Goal: Task Accomplishment & Management: Use online tool/utility

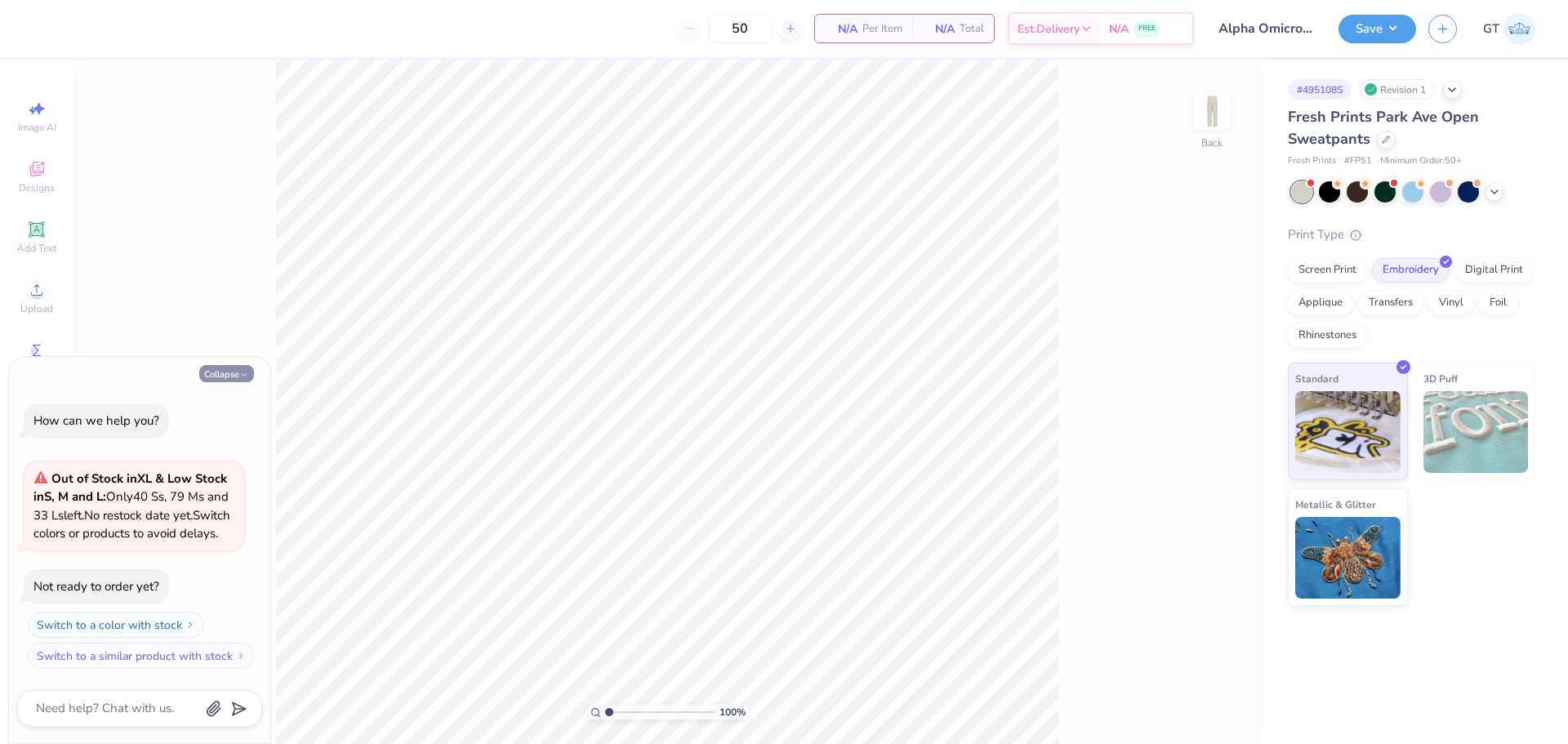
click at [216, 365] on button "Collapse" at bounding box center [227, 373] width 55 height 17
type textarea "x"
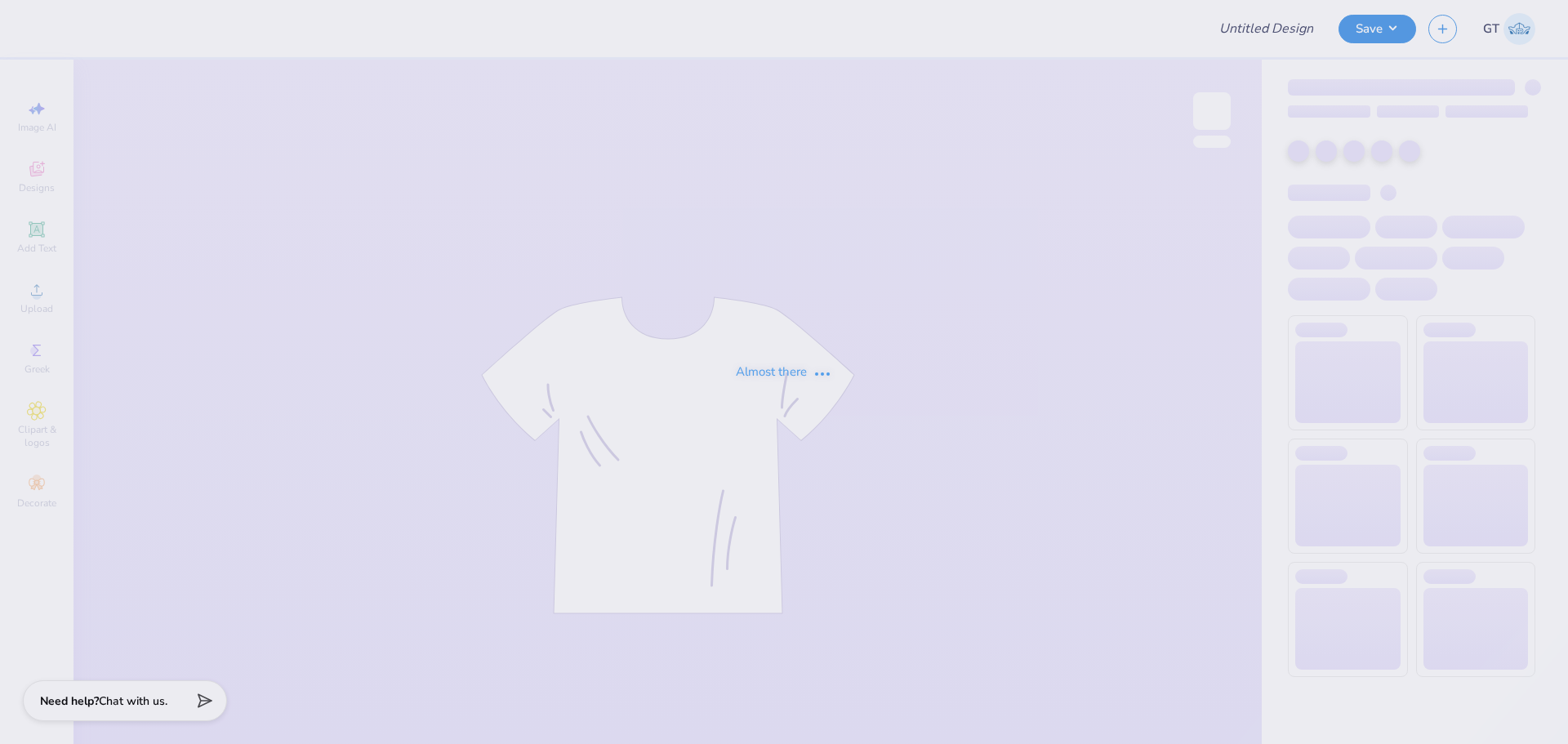
type input "Phi Chi Theta Rush Shirts"
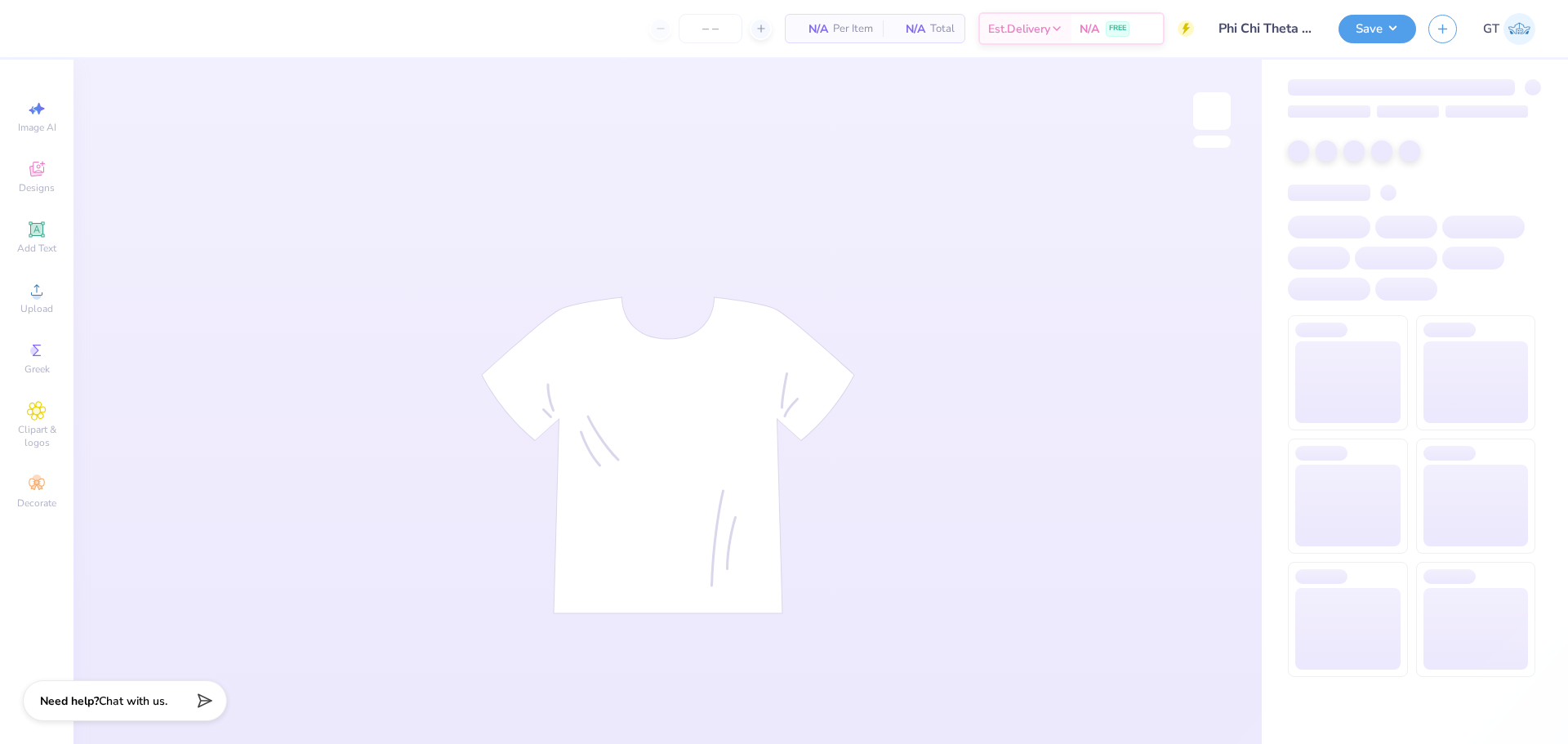
type input "30"
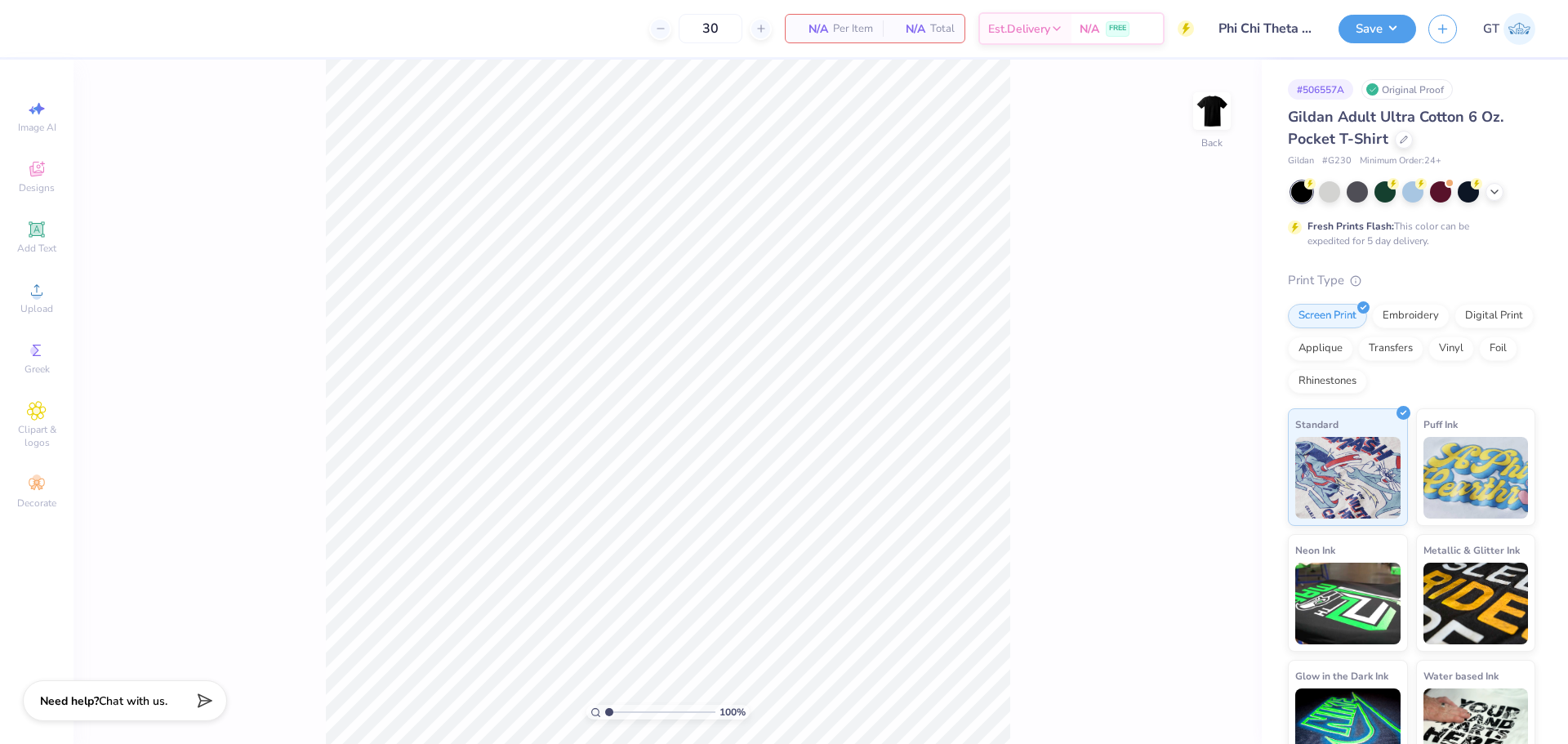
click at [276, 110] on div "100 % Back" at bounding box center [668, 401] width 1188 height 684
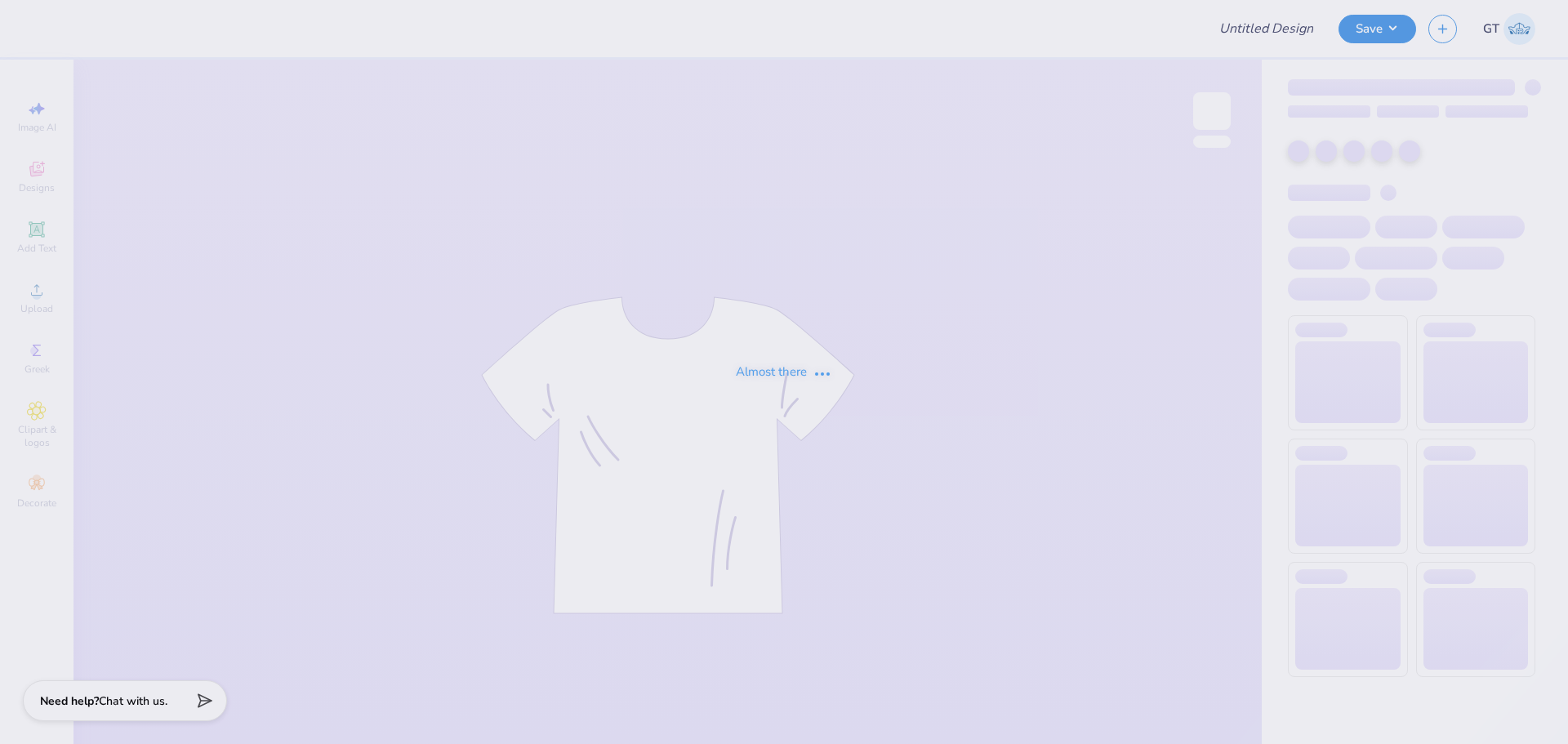
type input "SK Crew / Shorts"
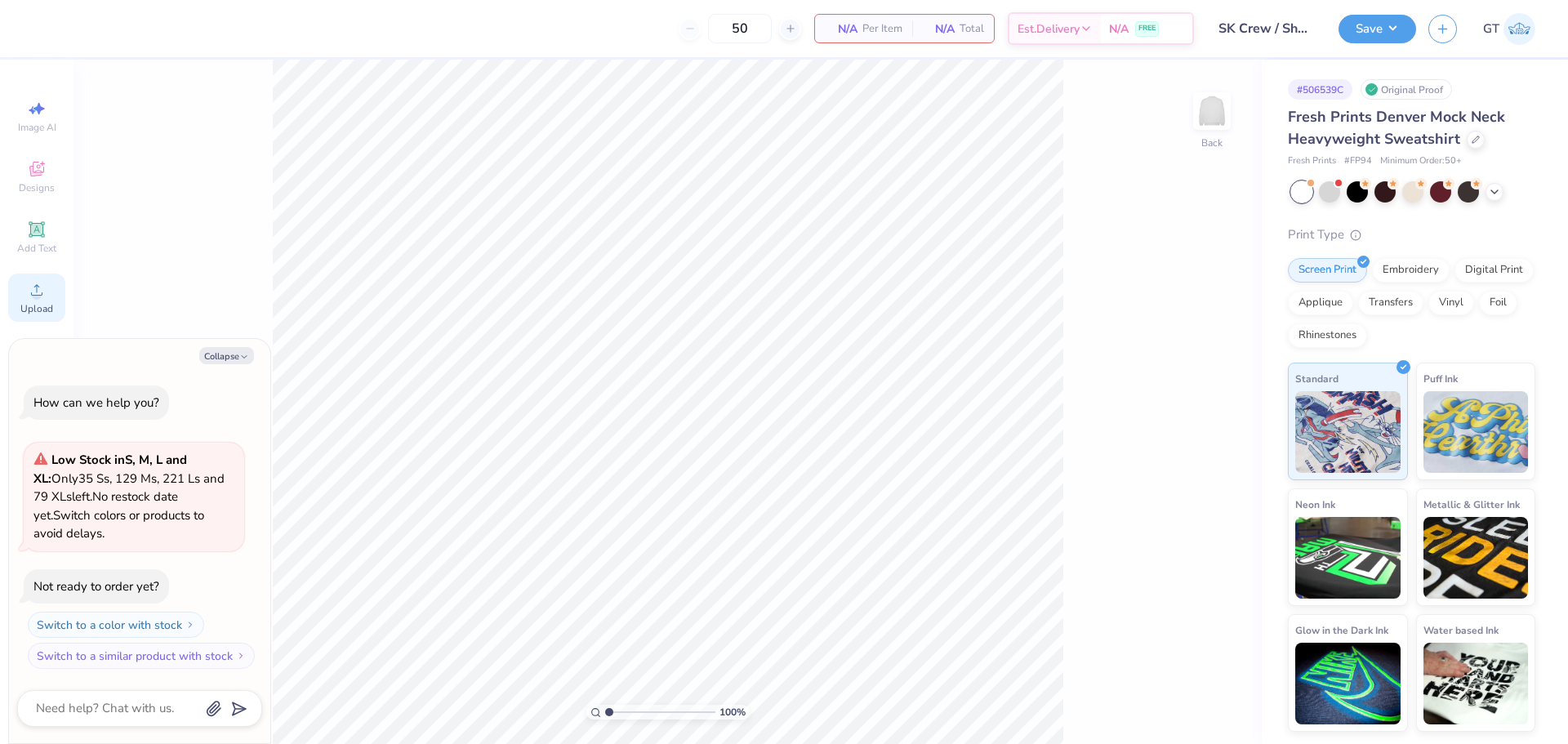
click at [36, 295] on icon at bounding box center [36, 290] width 12 height 12
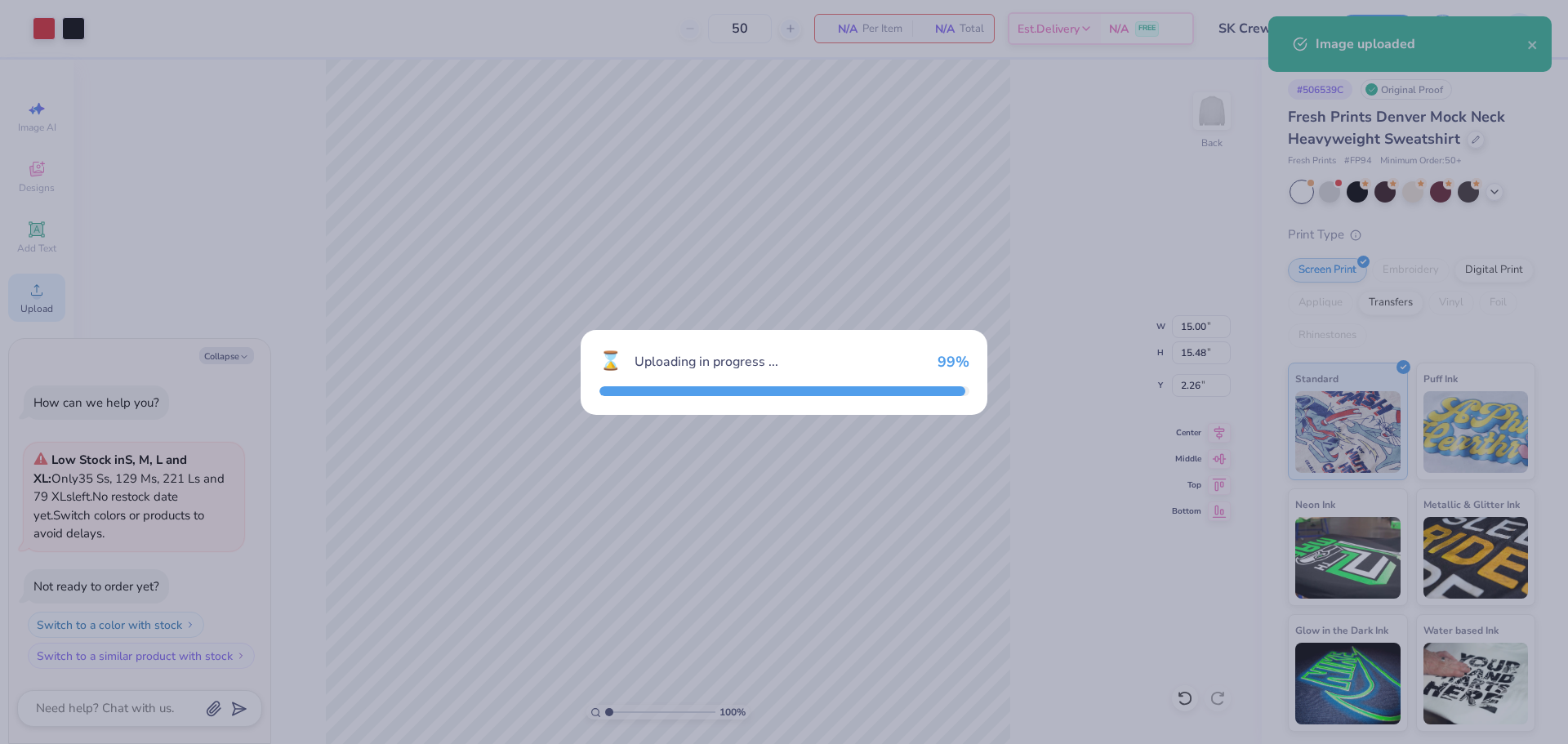
type textarea "x"
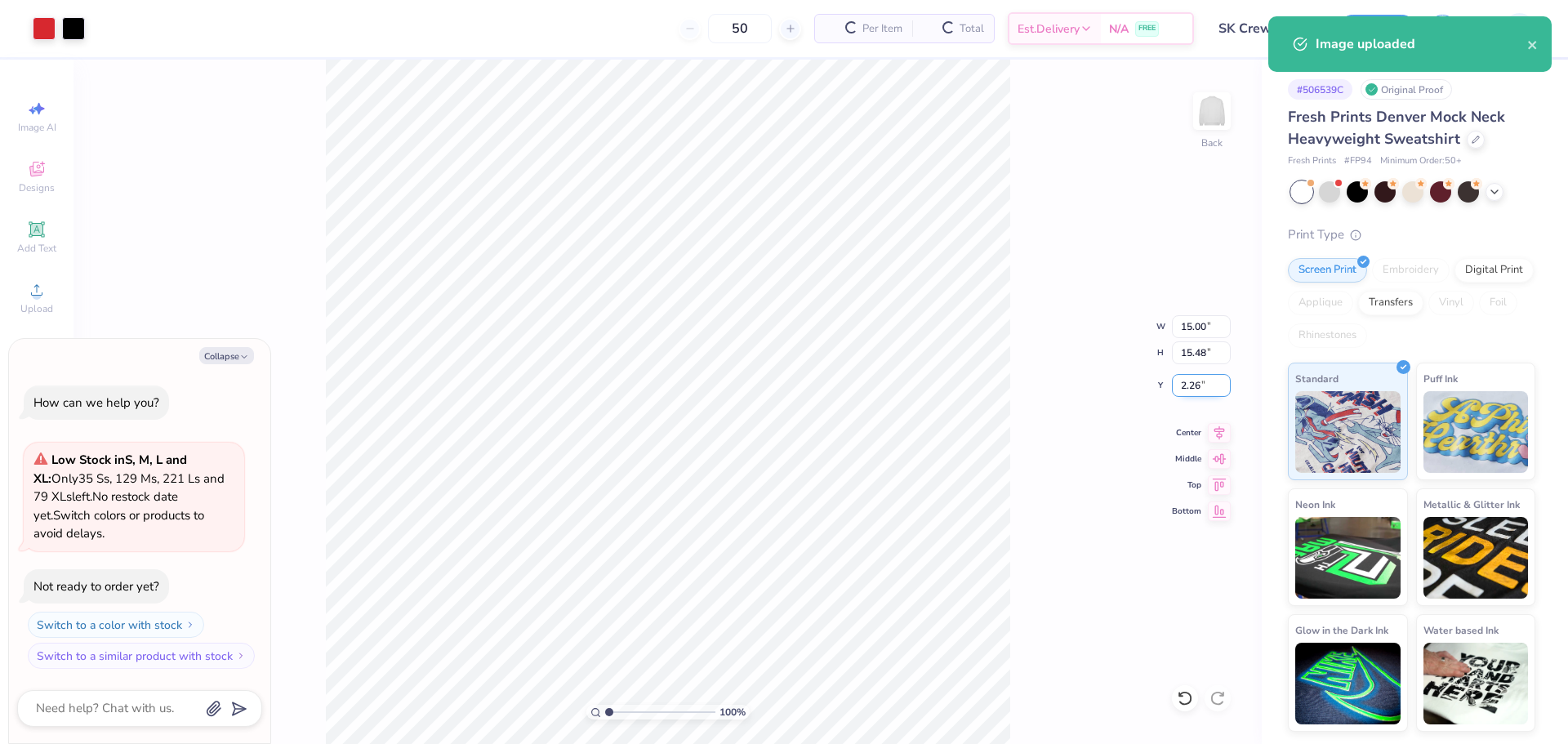
click at [880, 381] on input "2.26" at bounding box center [1201, 386] width 59 height 23
type input "2"
type textarea "x"
type input "2.00"
click at [880, 353] on input "15.48" at bounding box center [1201, 353] width 59 height 23
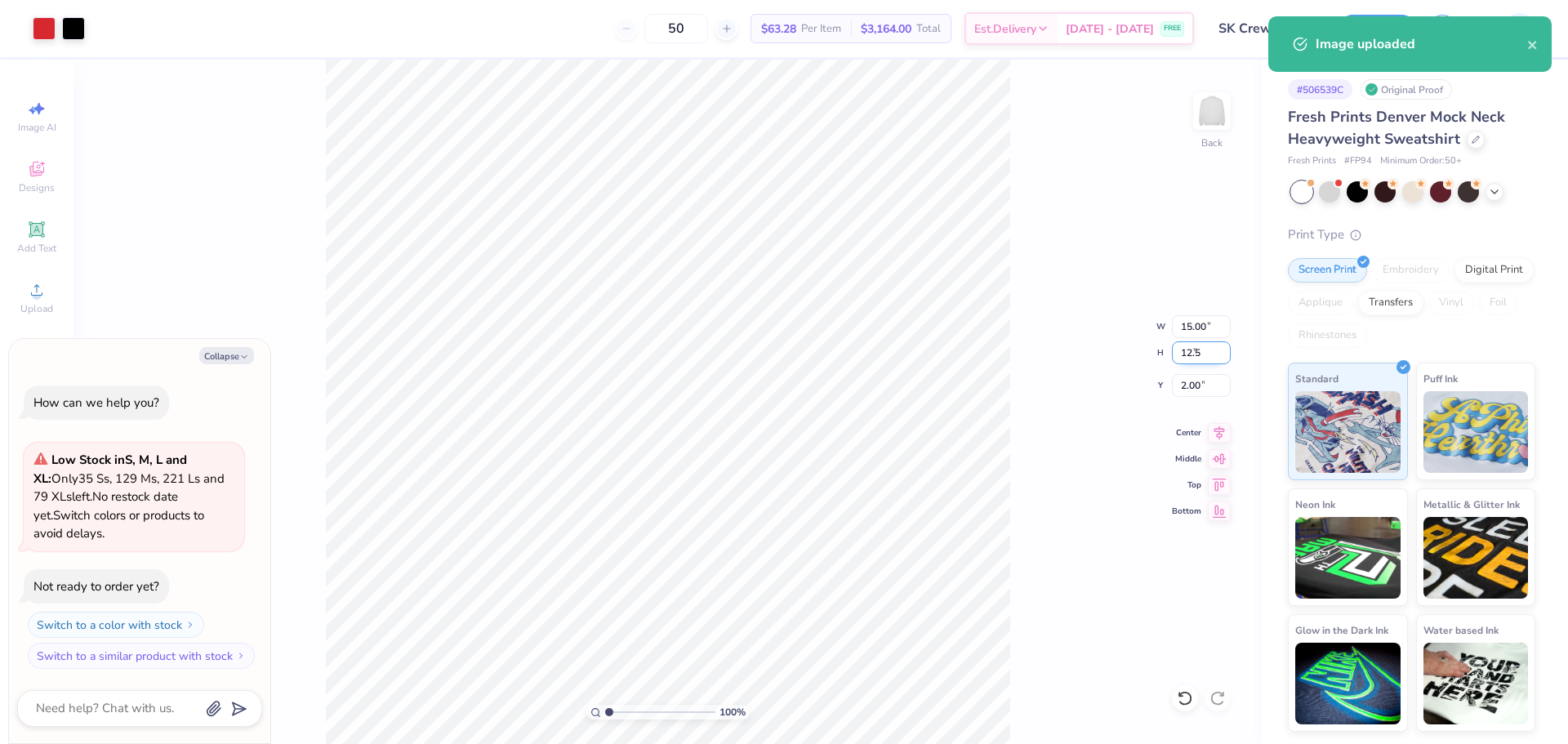
type input "12.5"
type textarea "x"
type input "12.11"
type input "12.50"
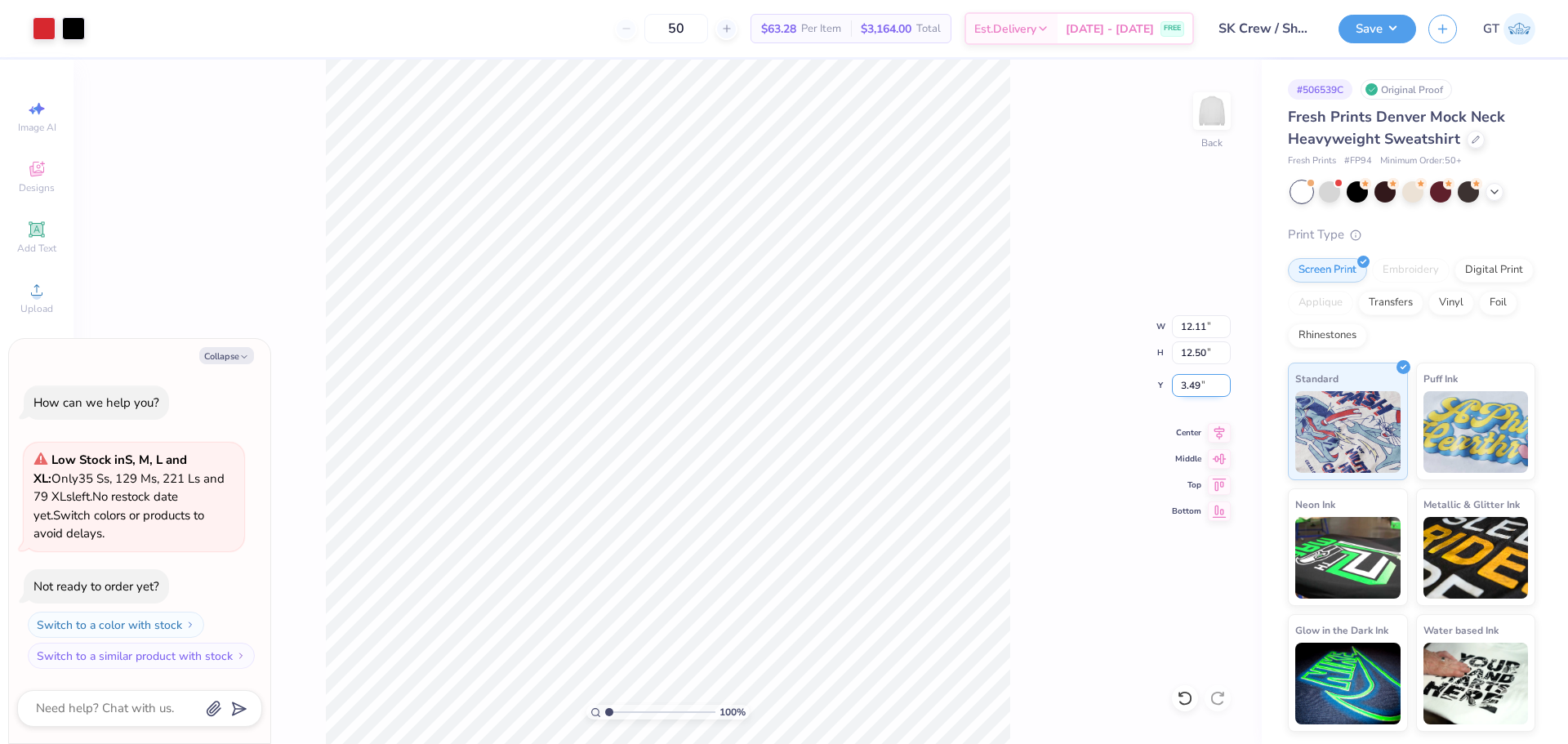
click at [880, 381] on input "3.49" at bounding box center [1201, 386] width 59 height 23
type input "2"
type textarea "x"
type input "2.00"
click at [880, 347] on input "12.50" at bounding box center [1201, 353] width 59 height 23
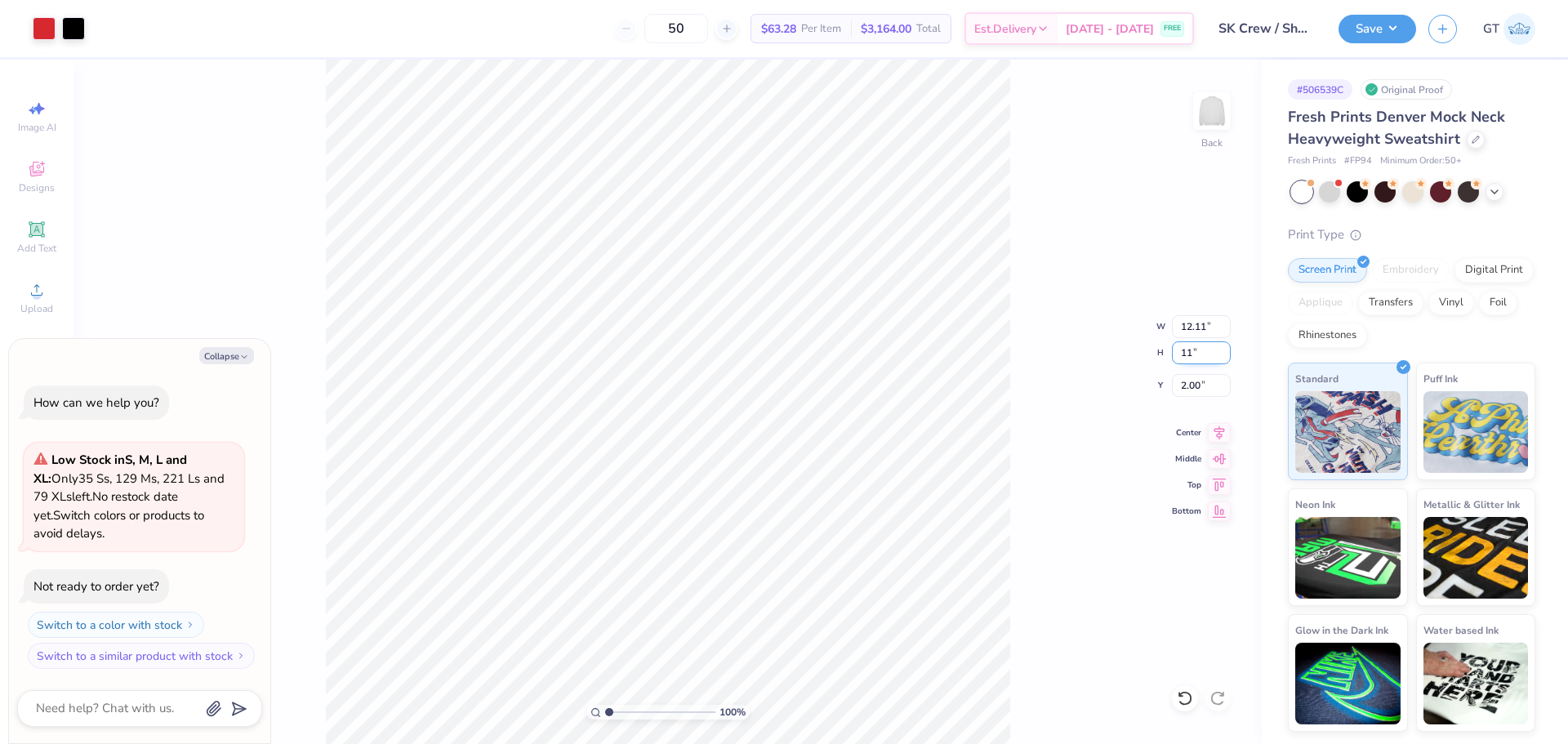
type input "11"
type textarea "x"
type input "10.66"
type input "11.00"
click at [880, 380] on input "2.75" at bounding box center [1201, 386] width 59 height 23
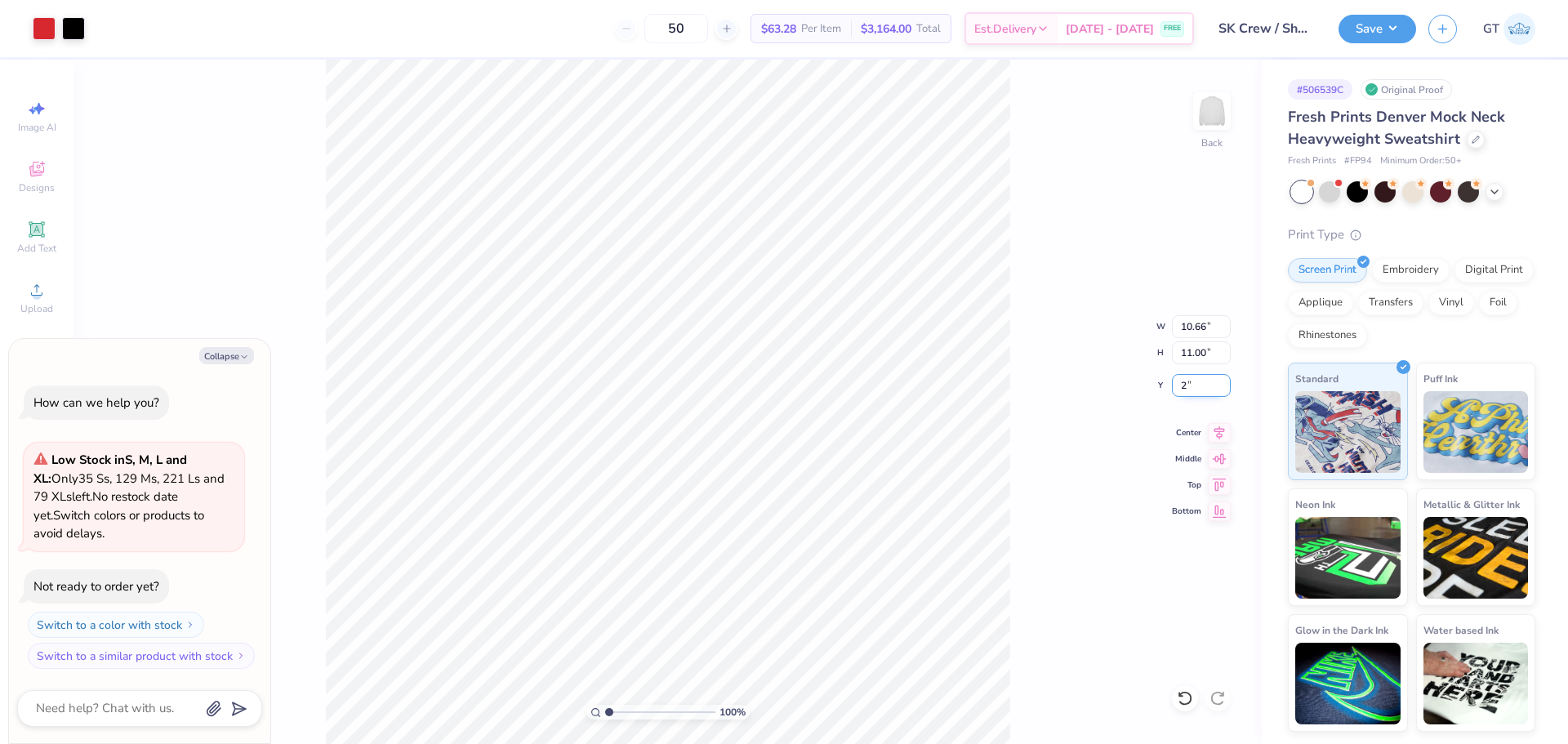
type input "2"
type textarea "x"
type input "2.00"
type textarea "x"
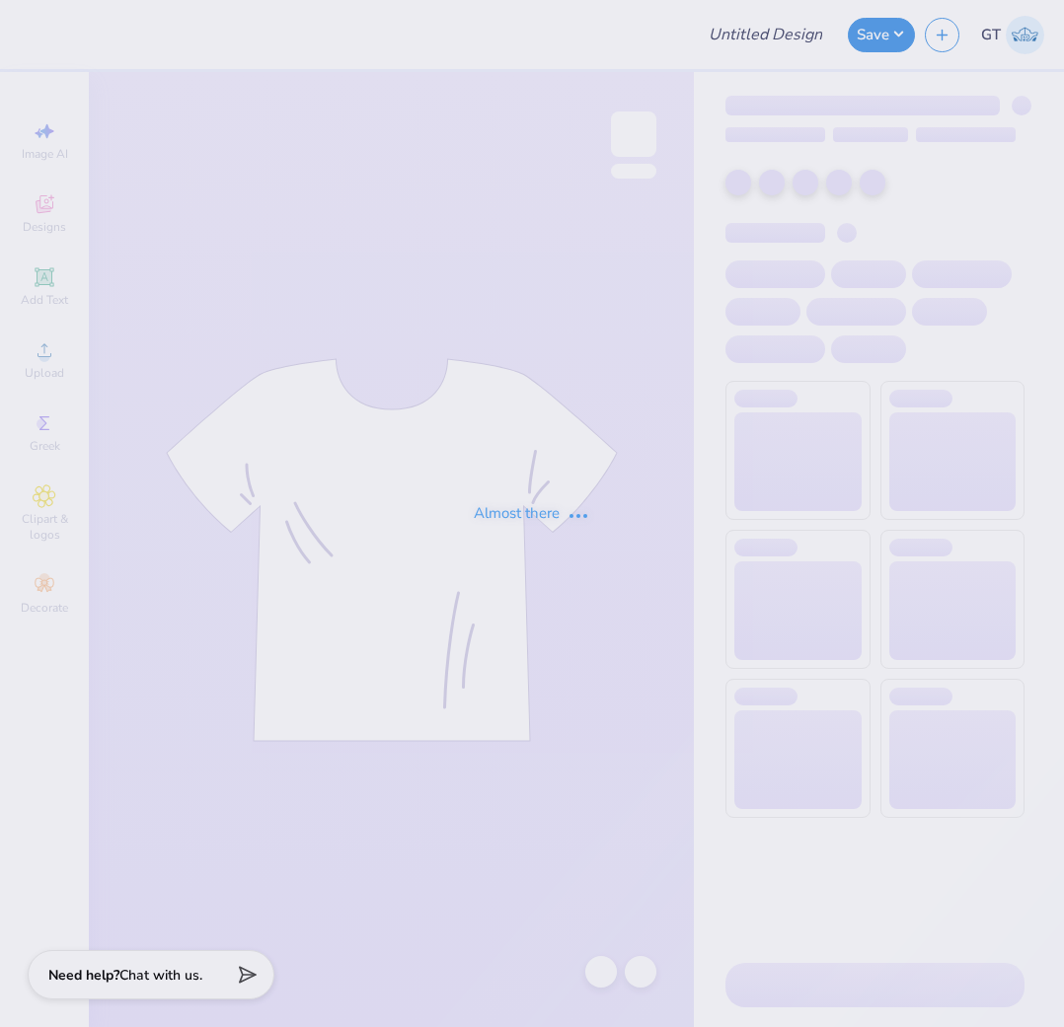
type input "SK Crew / Shorts"
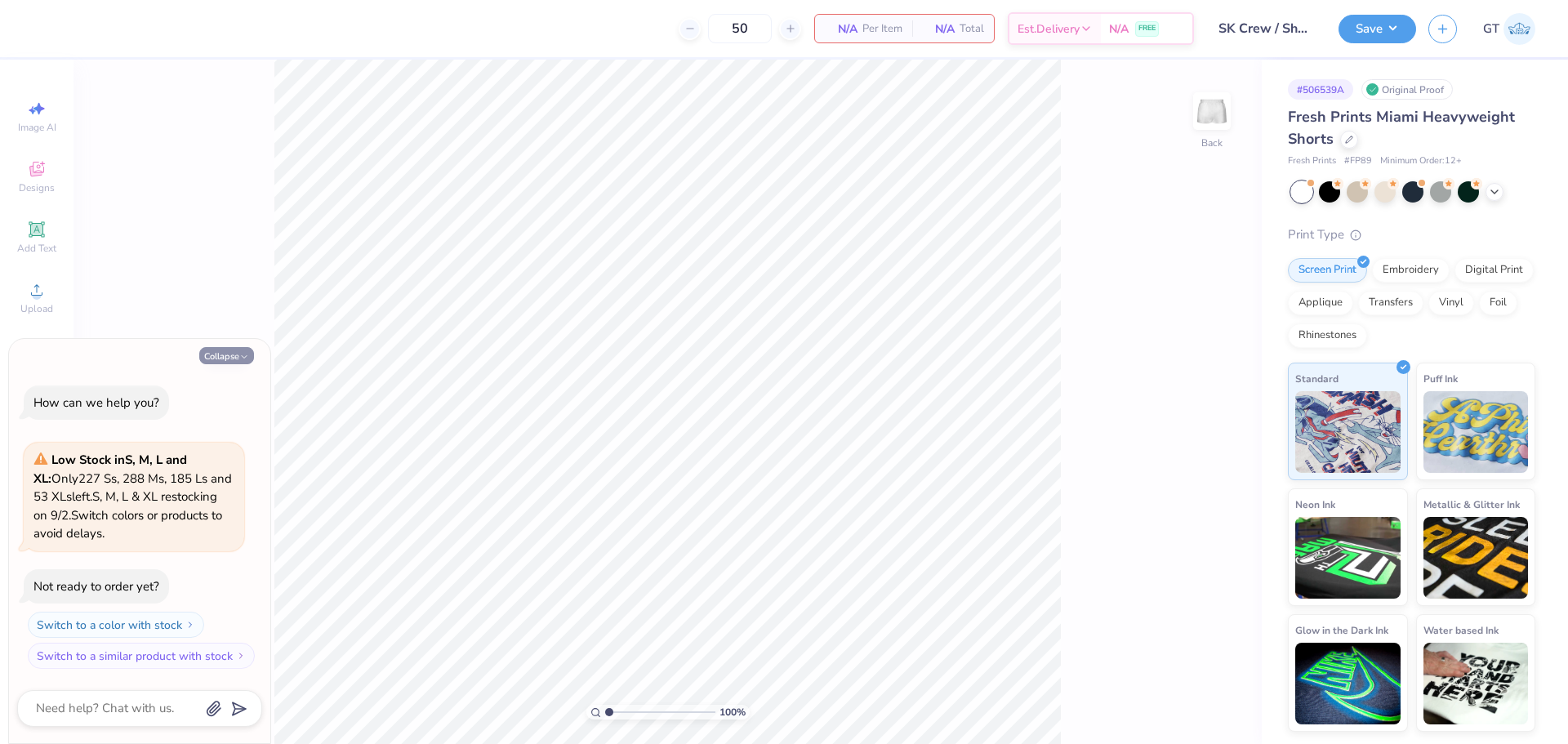
click at [221, 358] on button "Collapse" at bounding box center [227, 355] width 55 height 17
type textarea "x"
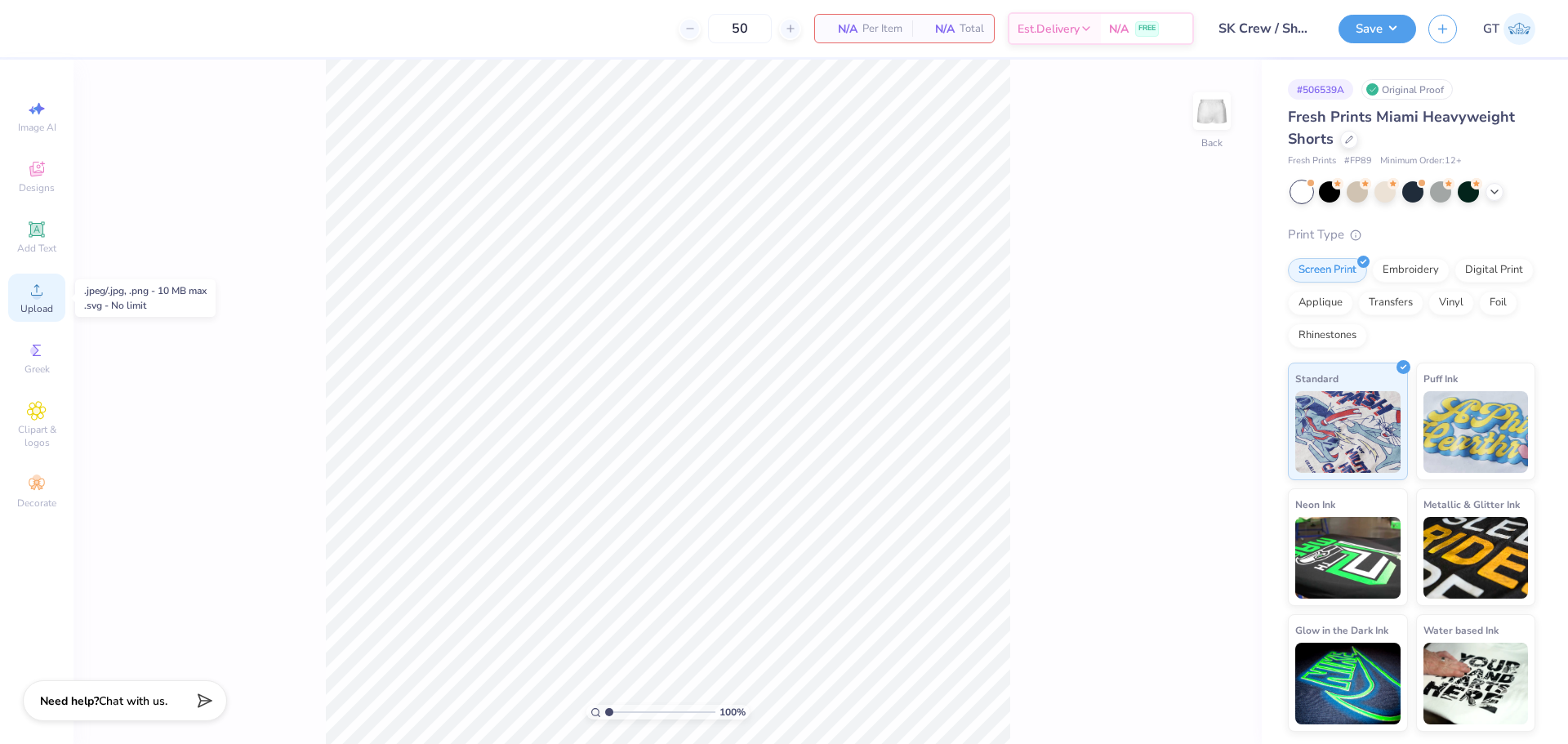
click at [47, 295] on div "Upload" at bounding box center [36, 298] width 57 height 48
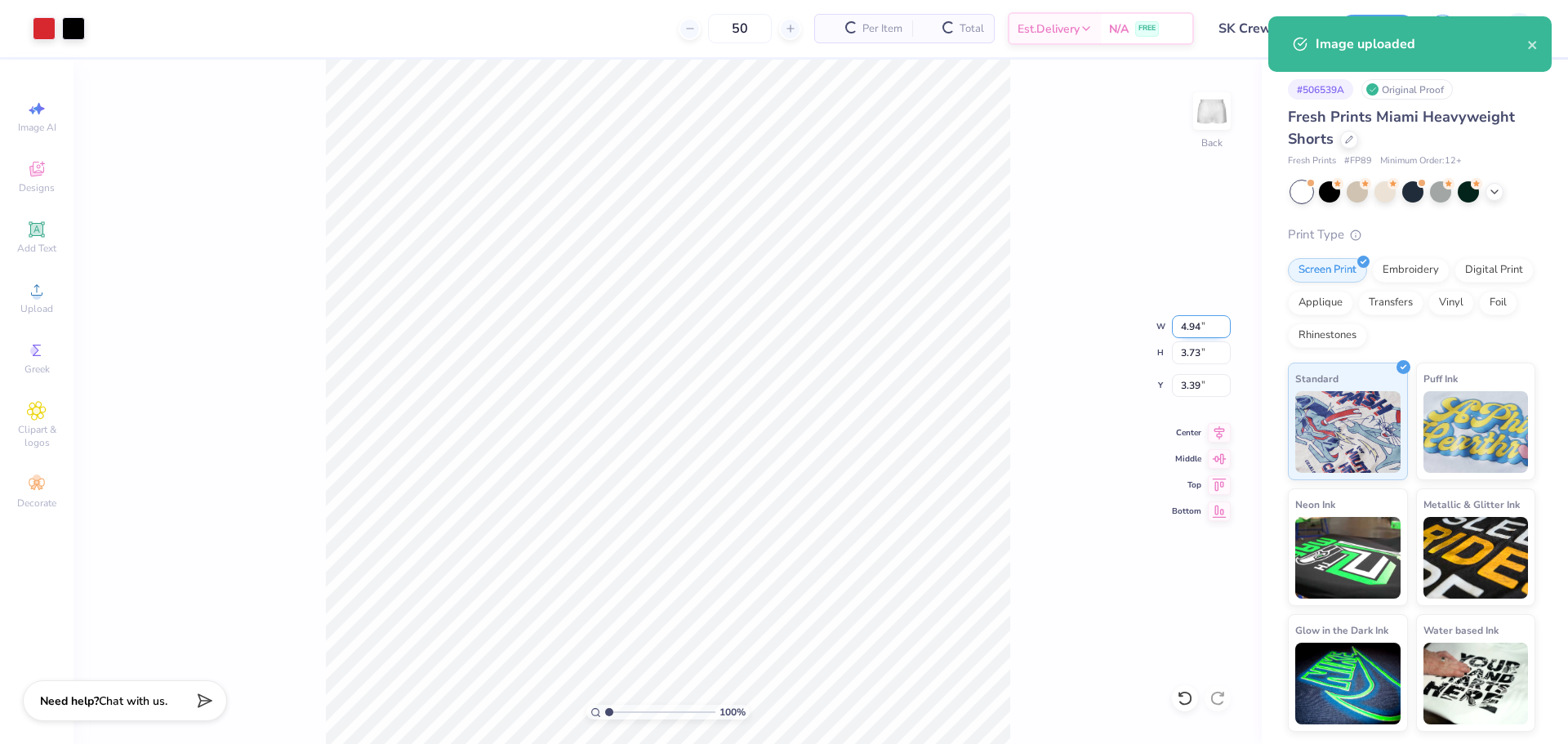
click at [880, 330] on input "4.94" at bounding box center [1201, 327] width 59 height 23
type input "4.00"
type input "3.02"
click at [880, 382] on input "3.74" at bounding box center [1201, 386] width 59 height 23
type input "3.00"
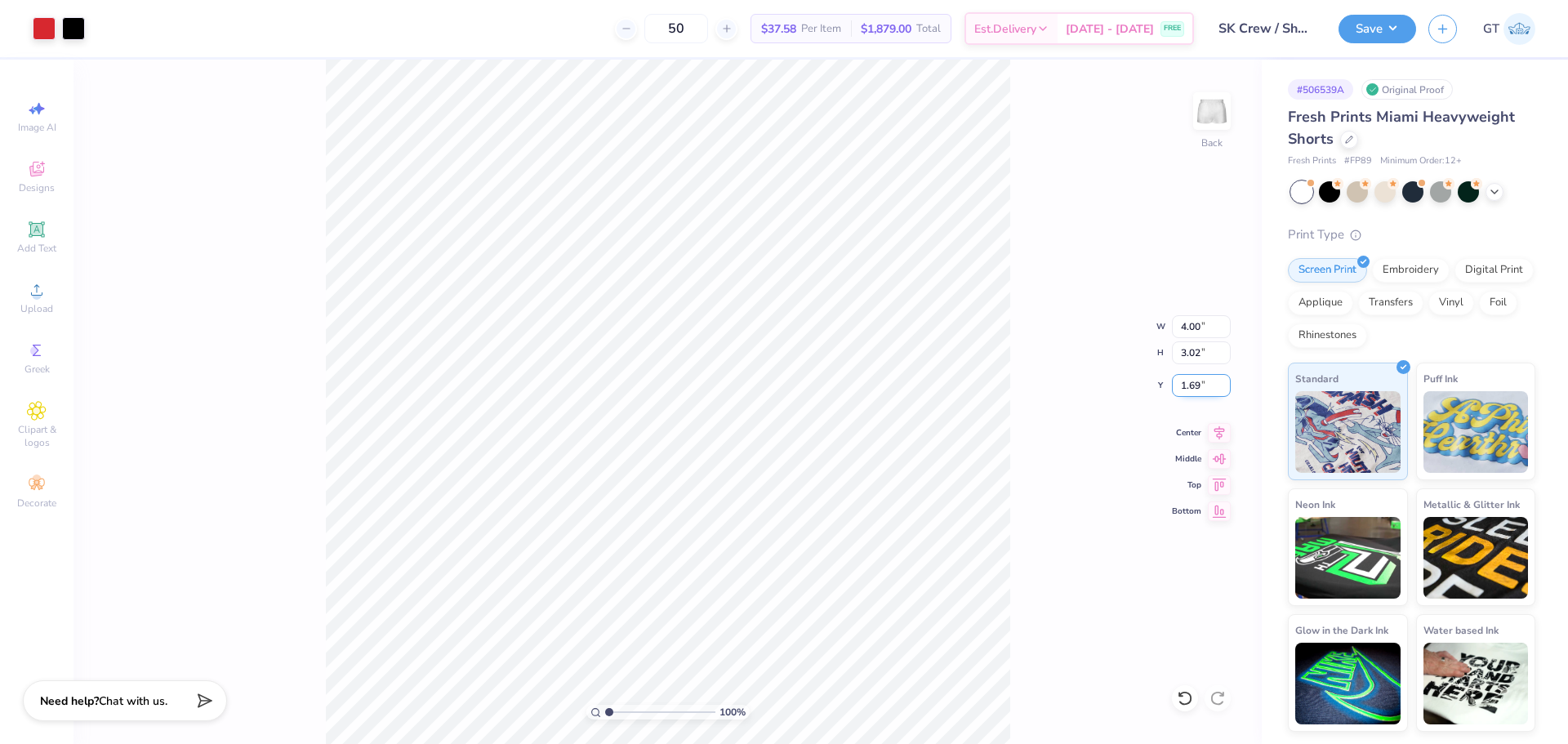
click at [880, 385] on input "1.69" at bounding box center [1201, 386] width 59 height 23
type input "1.50"
click at [880, 328] on div "100 % Back W 4.00 4.00 " H 3.02 3.02 " Y 1.50 1.50 " Center Middle Top Bottom" at bounding box center [668, 401] width 1188 height 684
click at [880, 386] on div "100 % Back W 4.00 4.00 " H 3.02 3.02 " Y 1.50 1.50 " Center Middle Top Bottom" at bounding box center [668, 401] width 1188 height 684
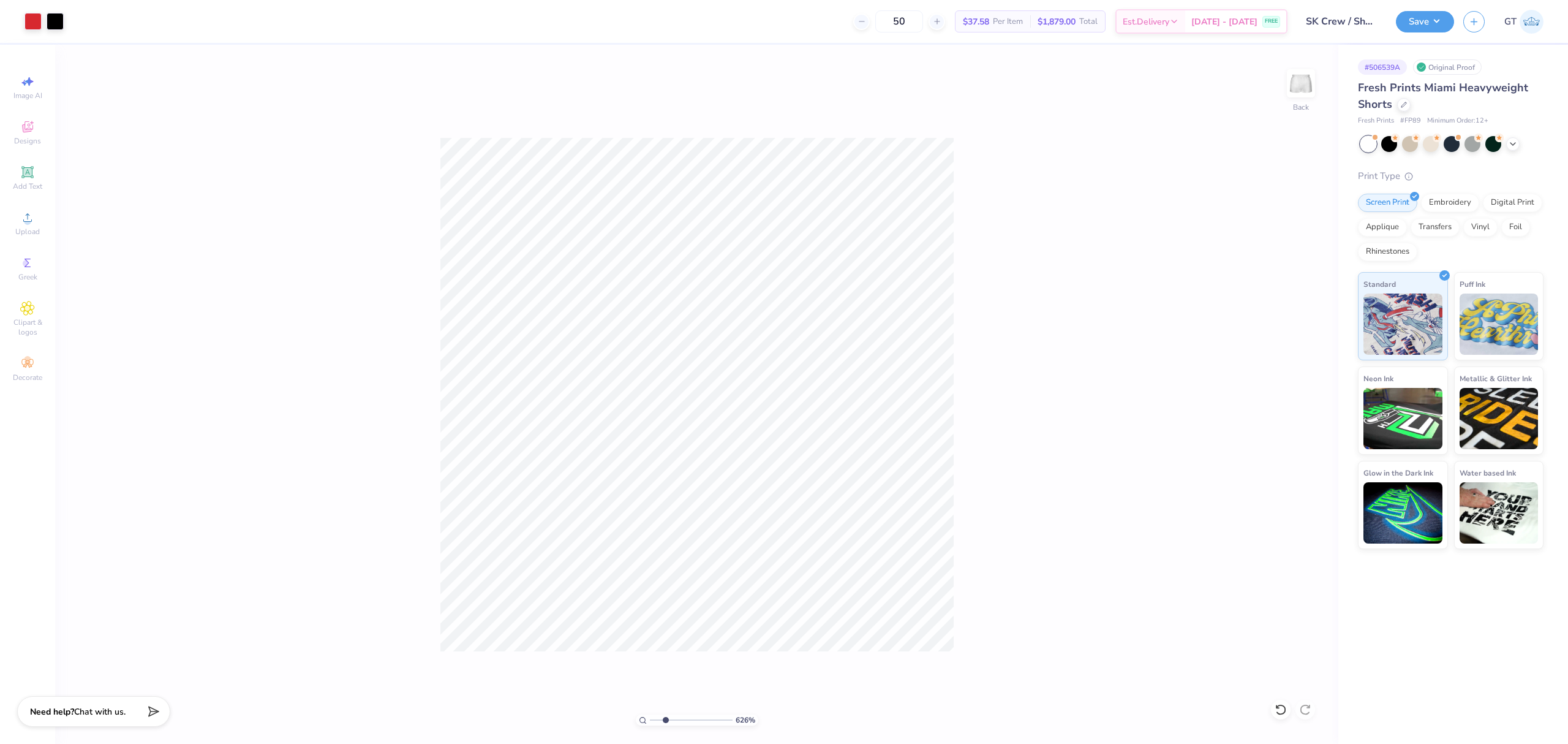
type input "1"
click at [660, 216] on div "100 % Back" at bounding box center [696, 394] width 1283 height 699
click at [660, 338] on input "4.00" at bounding box center [1293, 338] width 44 height 17
type input "3.50"
type input "2.64"
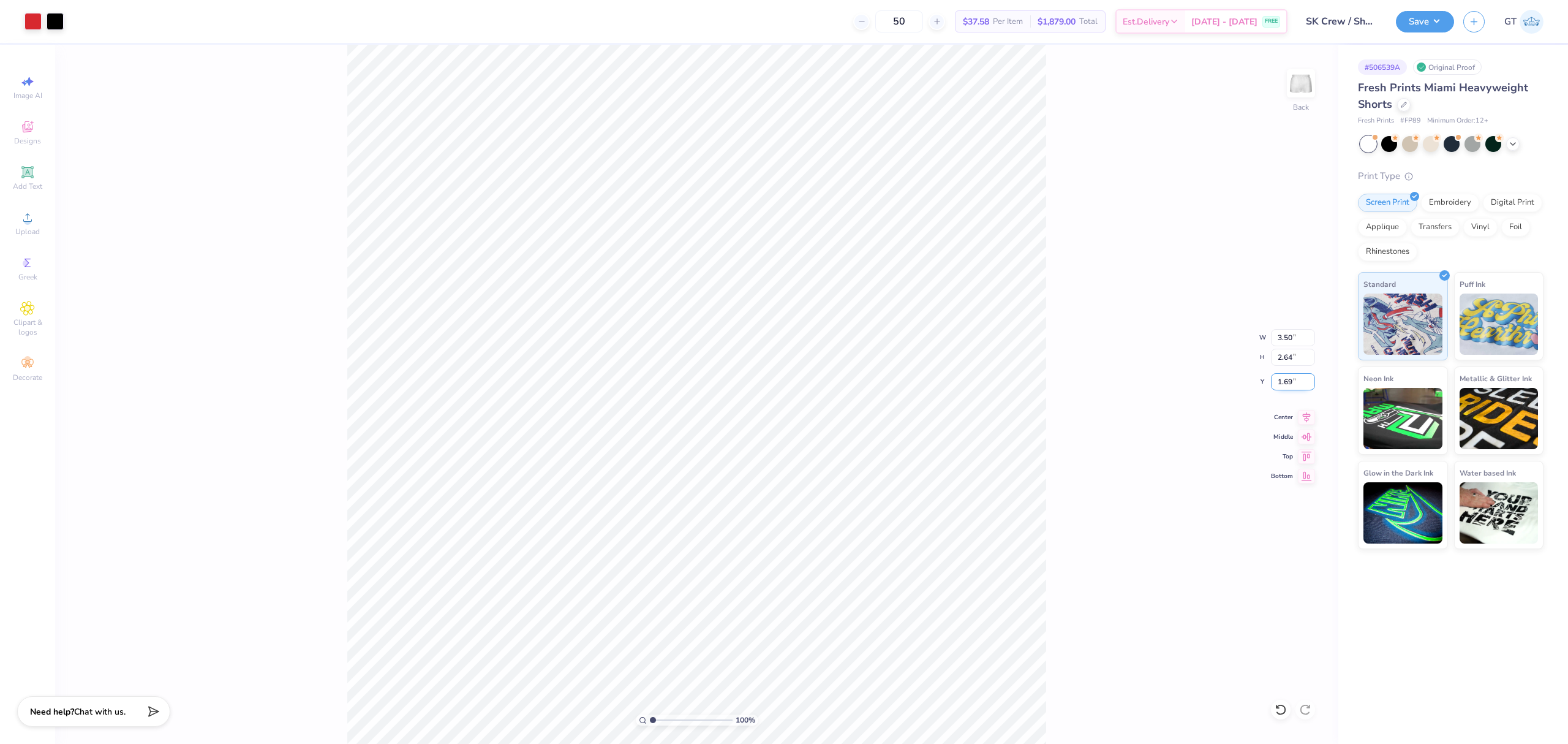
click at [660, 379] on input "1.69" at bounding box center [1293, 382] width 44 height 17
type input "1.50"
click at [660, 339] on div "100 % Back W 3.50 3.50 " H 2.64 2.64 " Y 1.50 1.50 " Center Middle Top Bottom" at bounding box center [696, 394] width 1283 height 699
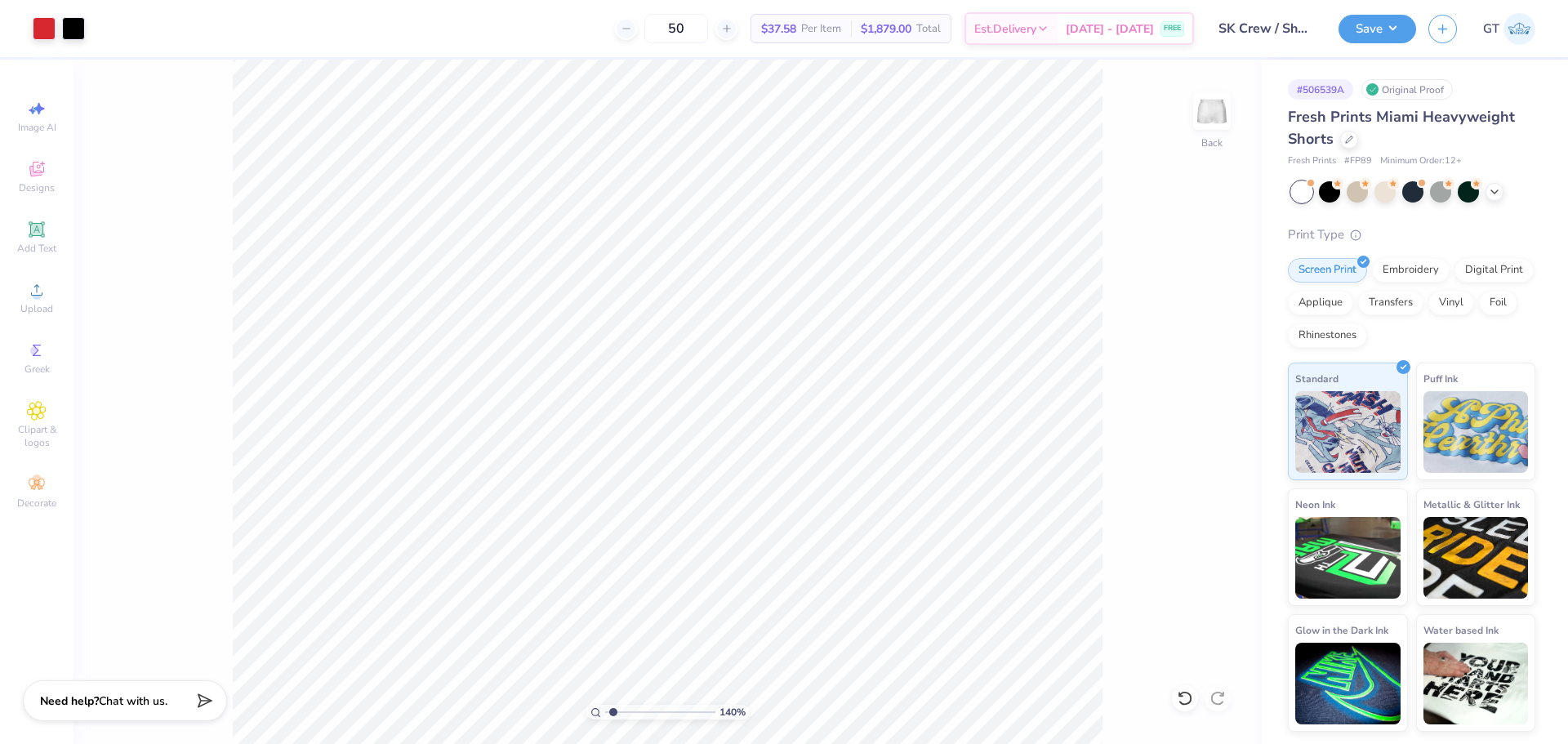
type input "1"
click at [880, 386] on input "6.74" at bounding box center [1201, 386] width 59 height 23
type input "5"
type input ".6"
type input "5"
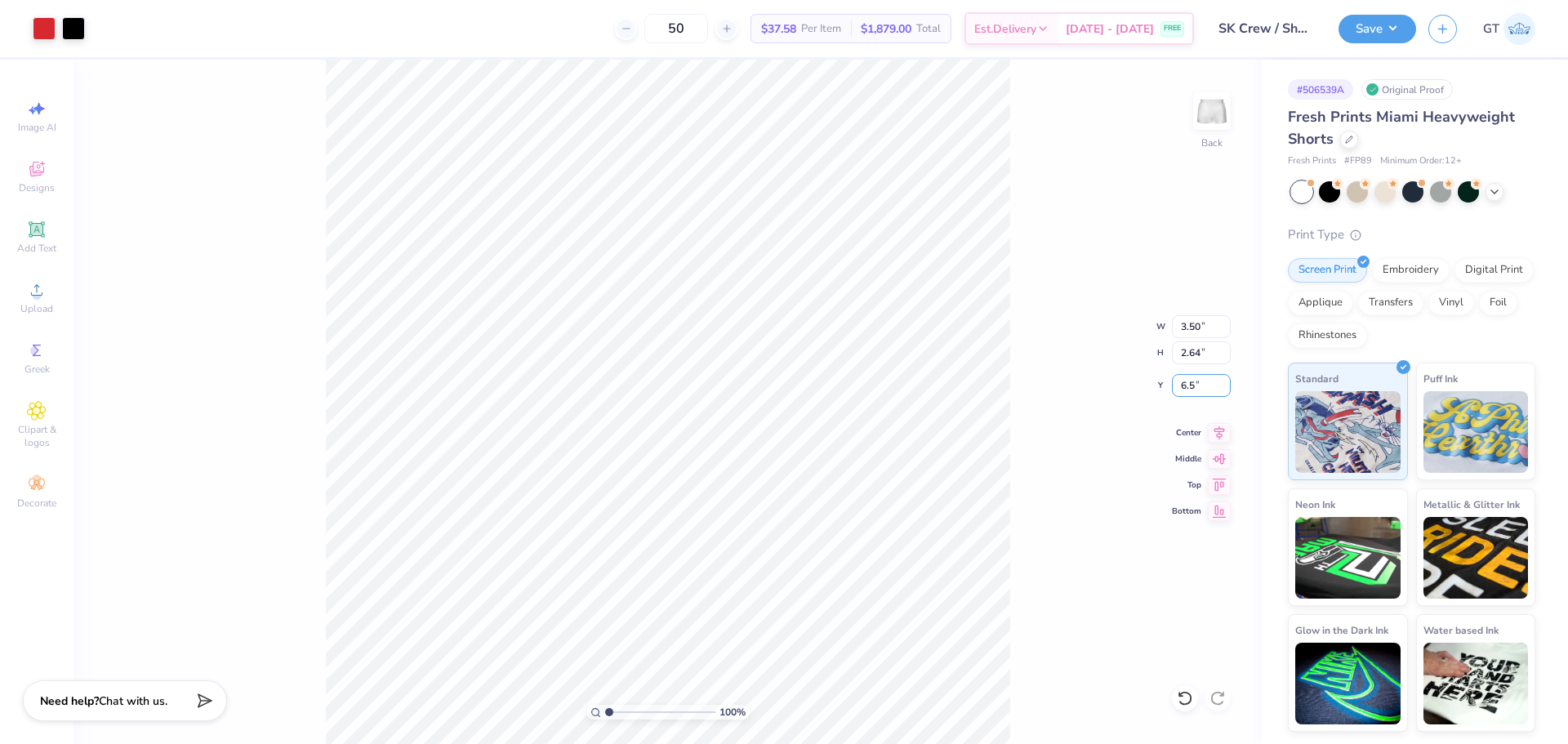
type input "6.50"
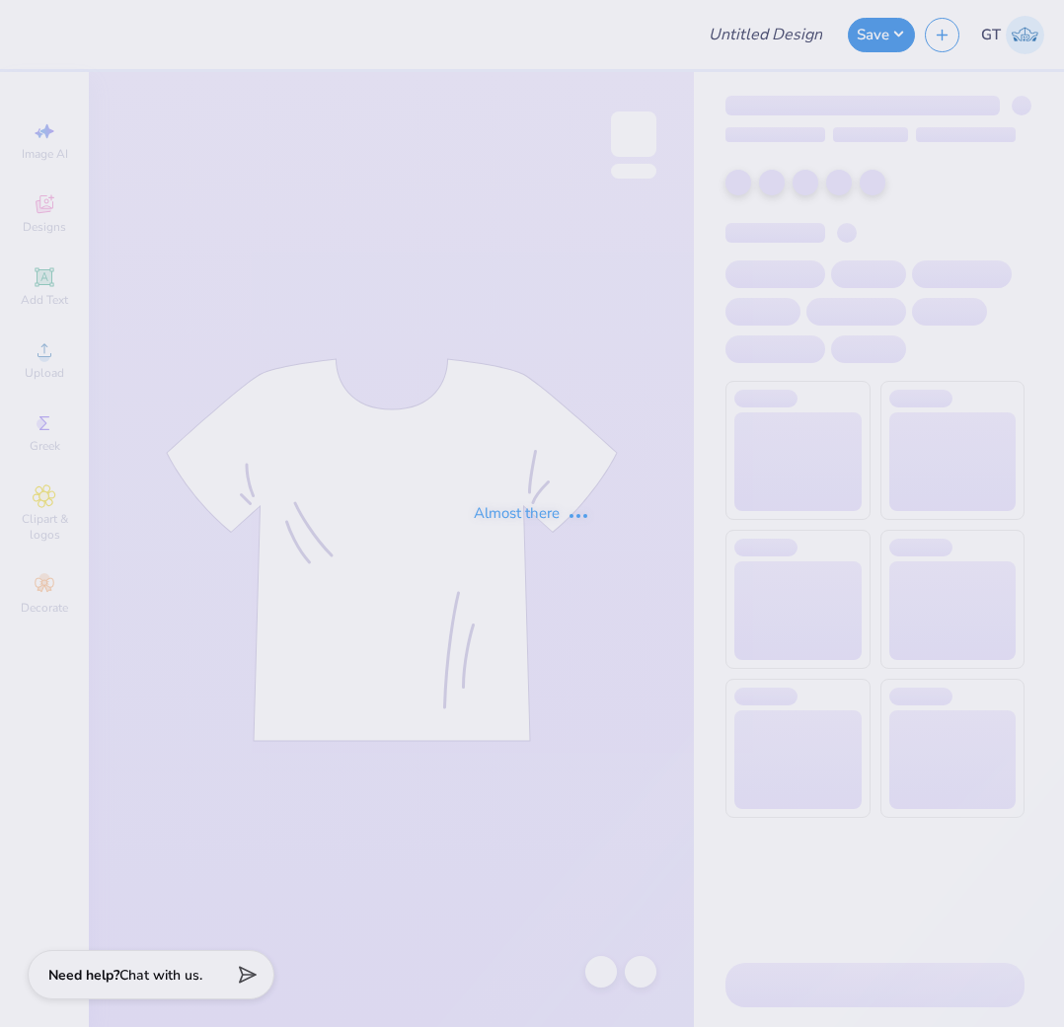
type input "SK Crew / Shorts"
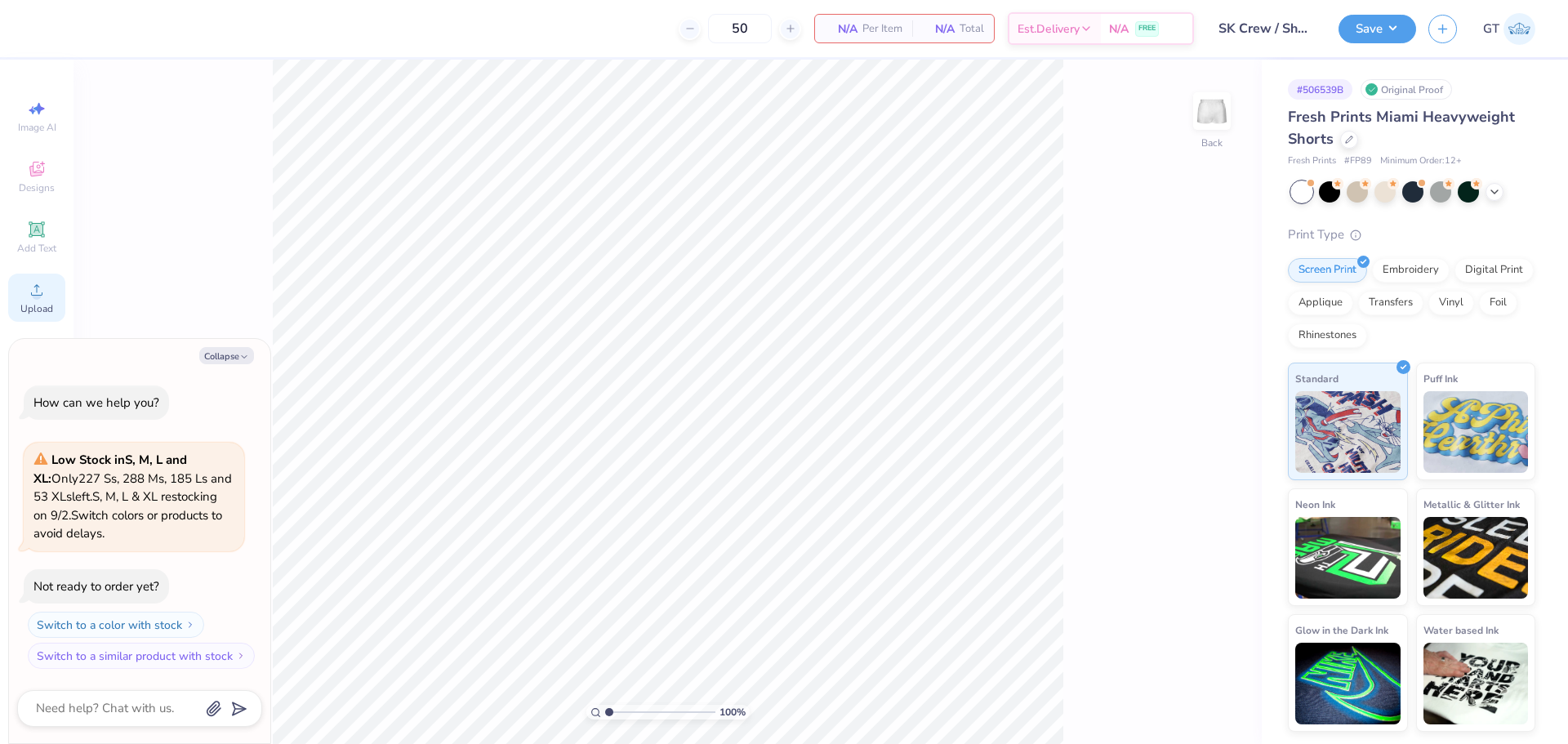
click at [41, 290] on icon at bounding box center [37, 290] width 20 height 20
type textarea "x"
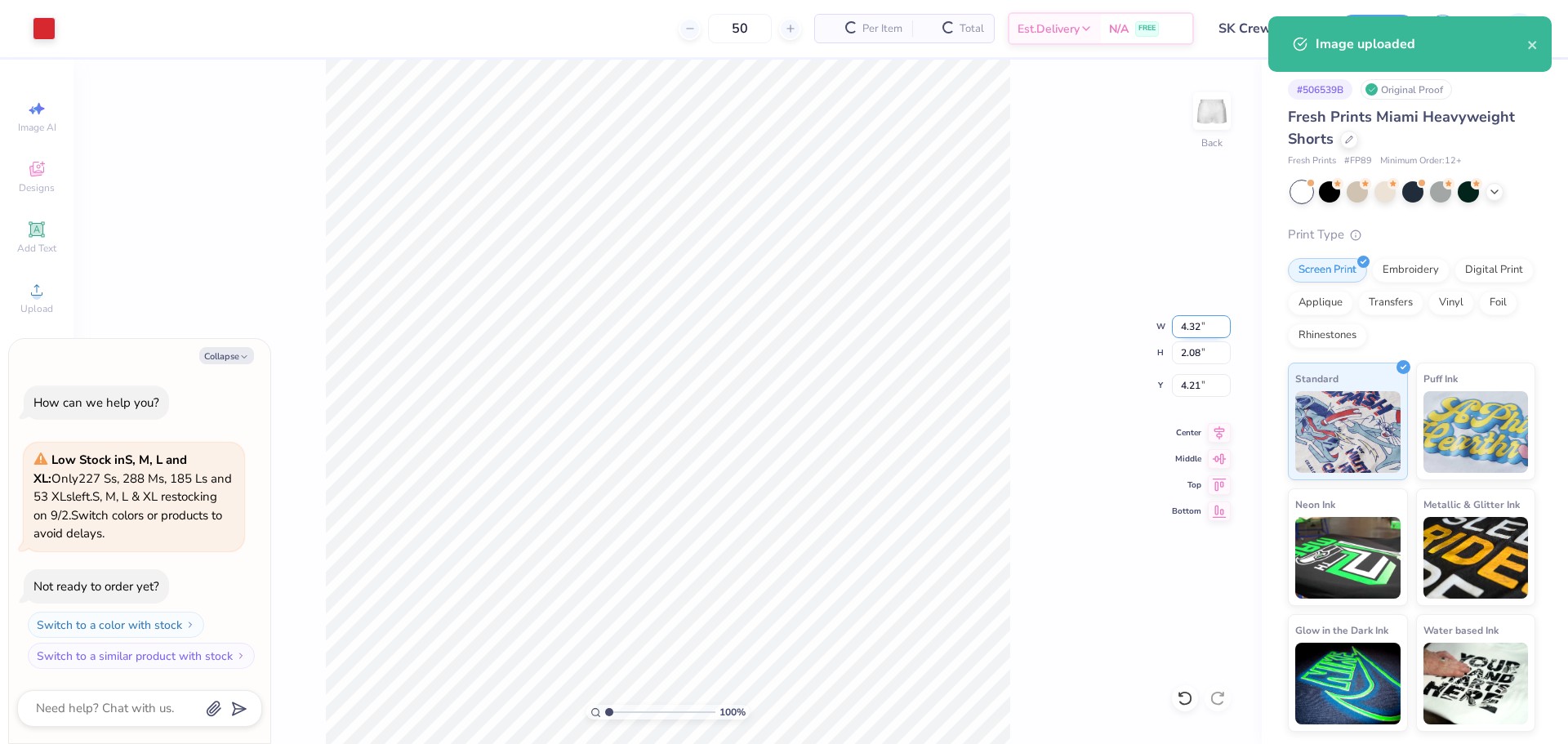
click at [880, 324] on input "4.32" at bounding box center [1201, 327] width 59 height 23
type input "3.50"
type textarea "x"
type input "1.68"
click at [880, 382] on input "4.41" at bounding box center [1201, 386] width 59 height 23
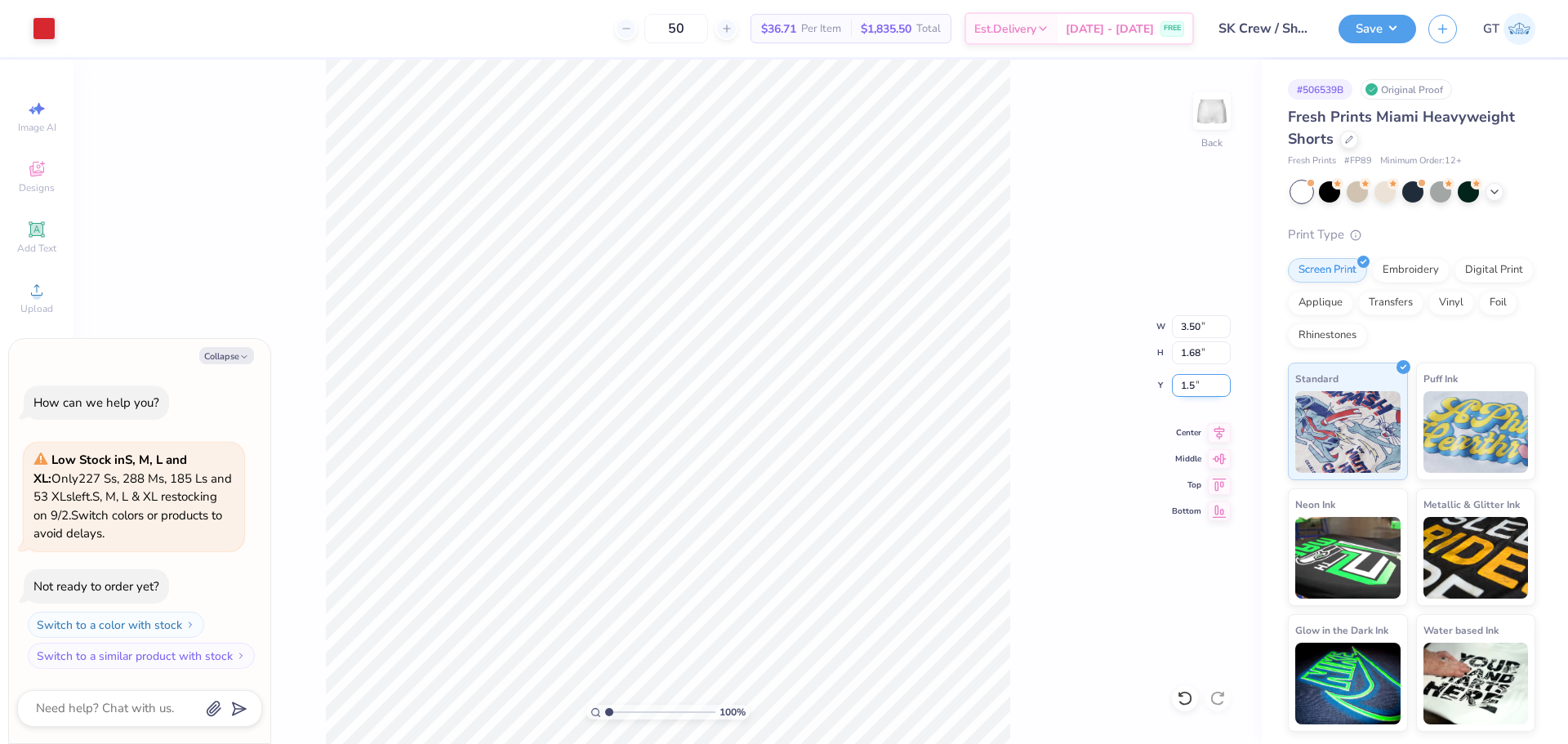
type input "1.5"
type textarea "x"
type input "1.50"
type textarea "x"
click at [880, 377] on input "1.62" at bounding box center [1201, 386] width 59 height 23
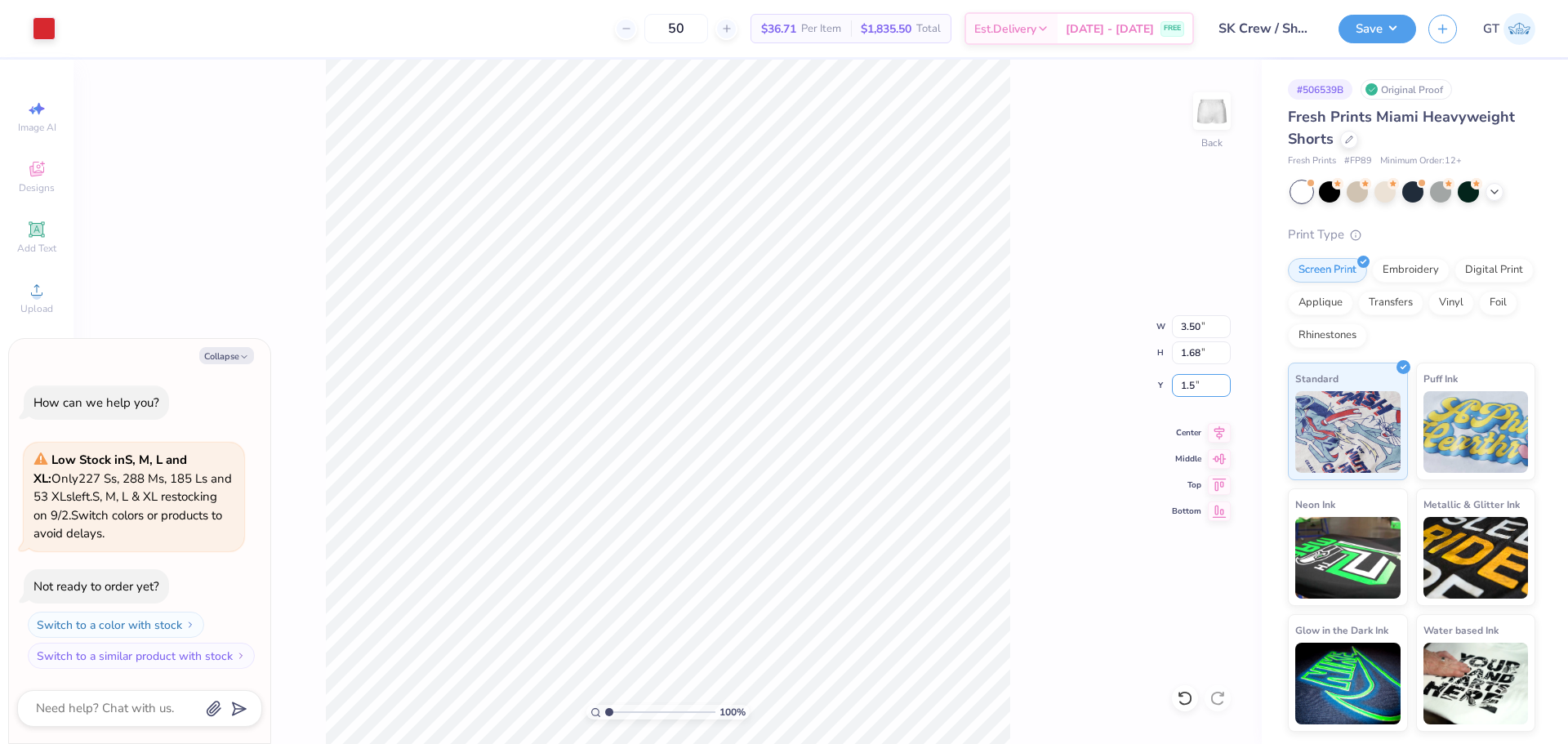
type input "1.5"
type textarea "x"
click at [880, 389] on input "1.62" at bounding box center [1201, 386] width 59 height 23
type input "1.5"
type textarea "x"
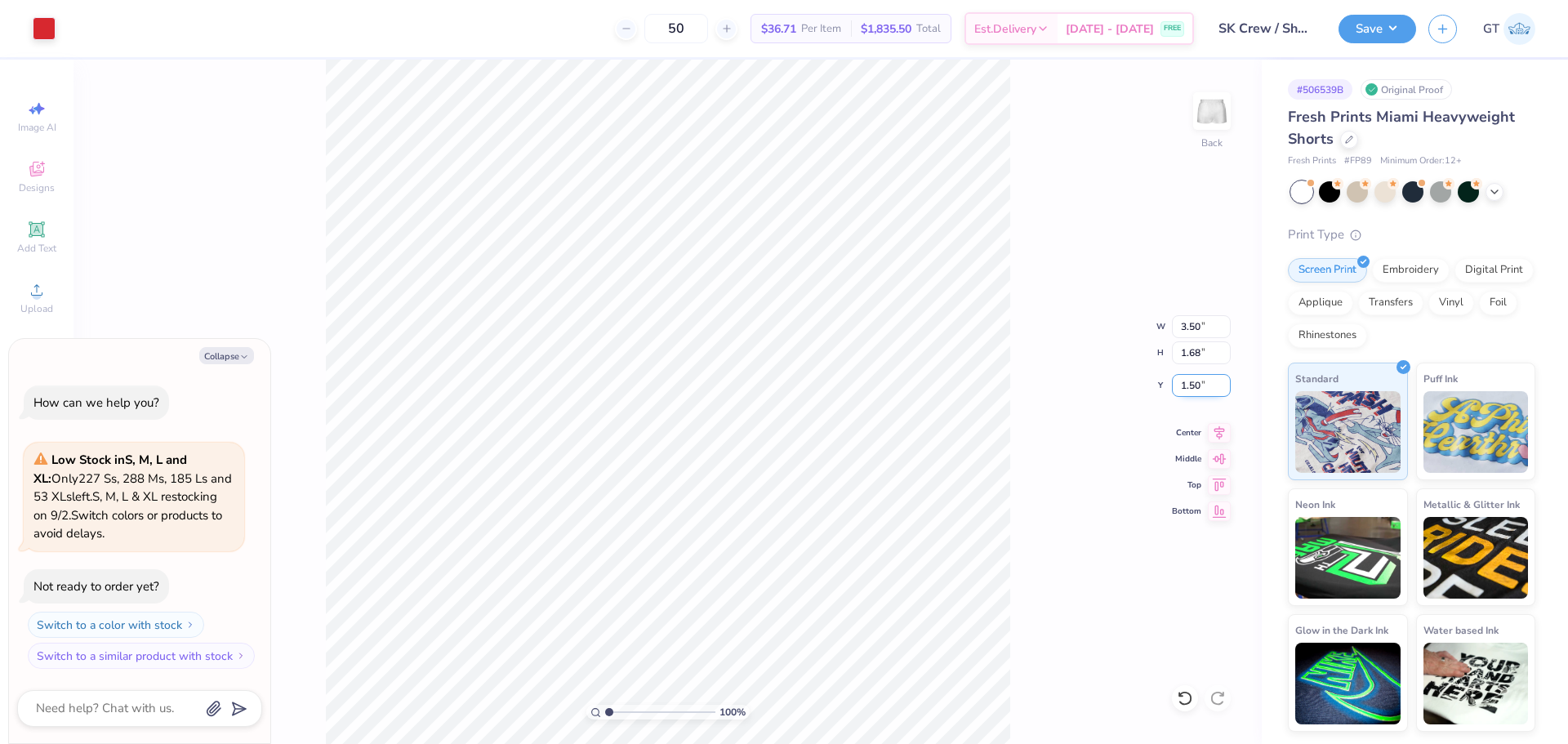
click at [880, 389] on input "1.50" at bounding box center [1201, 386] width 59 height 23
type input "6.5"
type textarea "x"
type input "6.50"
type textarea "x"
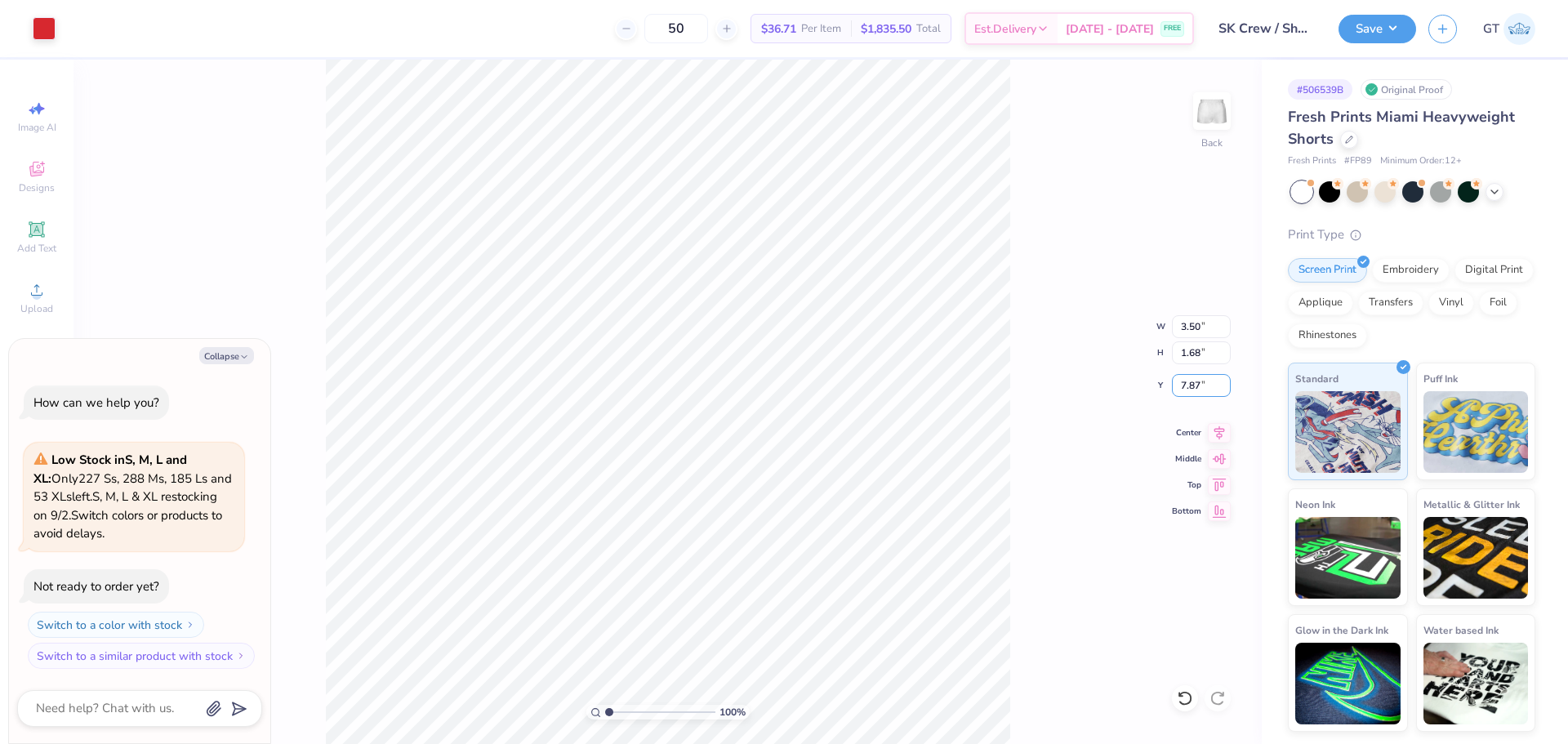
drag, startPoint x: 1197, startPoint y: 386, endPoint x: 1251, endPoint y: 334, distance: 75.0
click at [880, 386] on input "7.87" at bounding box center [1201, 386] width 59 height 23
type input "7.8"
type textarea "x"
type input "7.80"
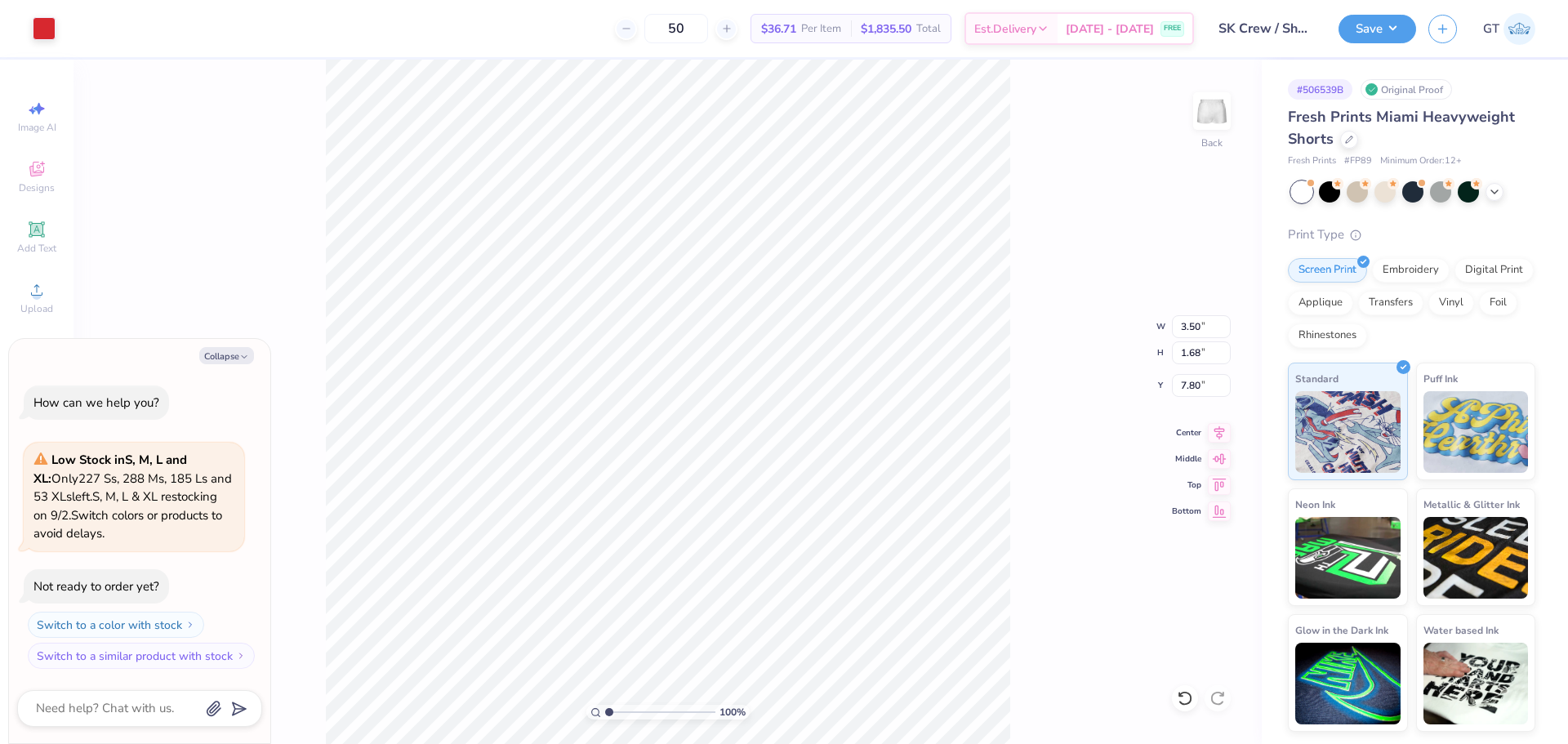
click at [733, 690] on div "100 % Back W 3.50 3.50 " H 1.68 1.68 " Y 7.80 7.80 " Center Middle Top Bottom" at bounding box center [668, 401] width 1188 height 684
drag, startPoint x: 1021, startPoint y: 452, endPoint x: 1043, endPoint y: 641, distance: 190.3
click at [880, 653] on div "100 % Back" at bounding box center [668, 401] width 1188 height 684
type textarea "x"
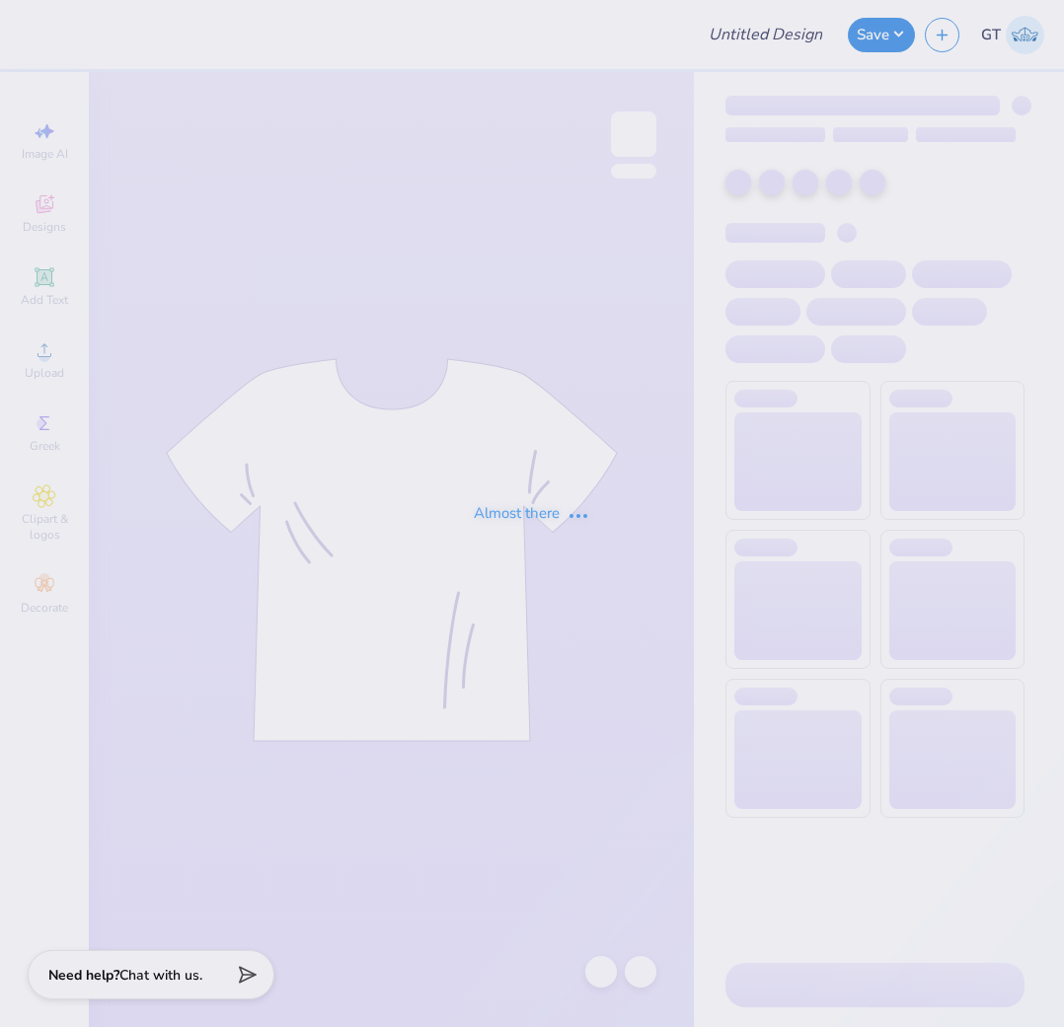
type input "[PERSON_NAME] hat"
